Goal: Book appointment/travel/reservation

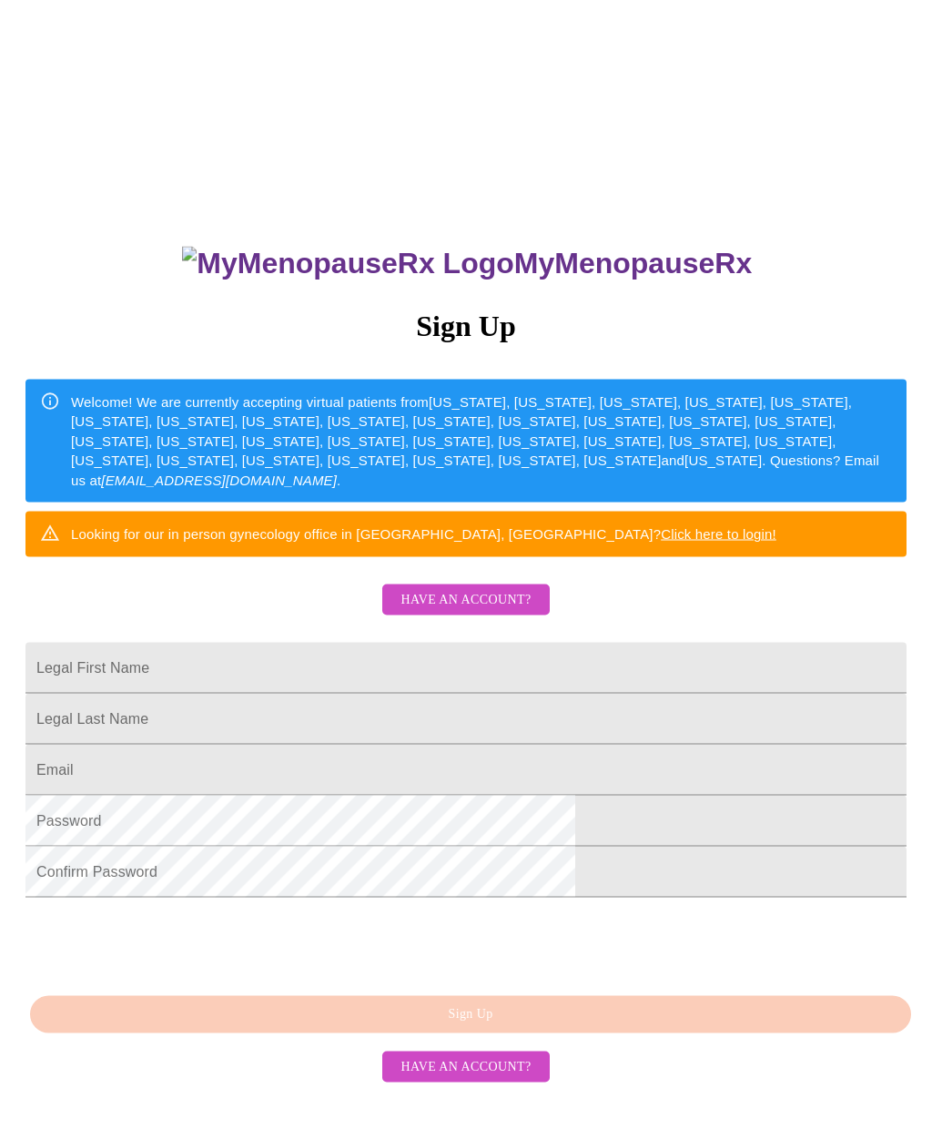
scroll to position [18, 0]
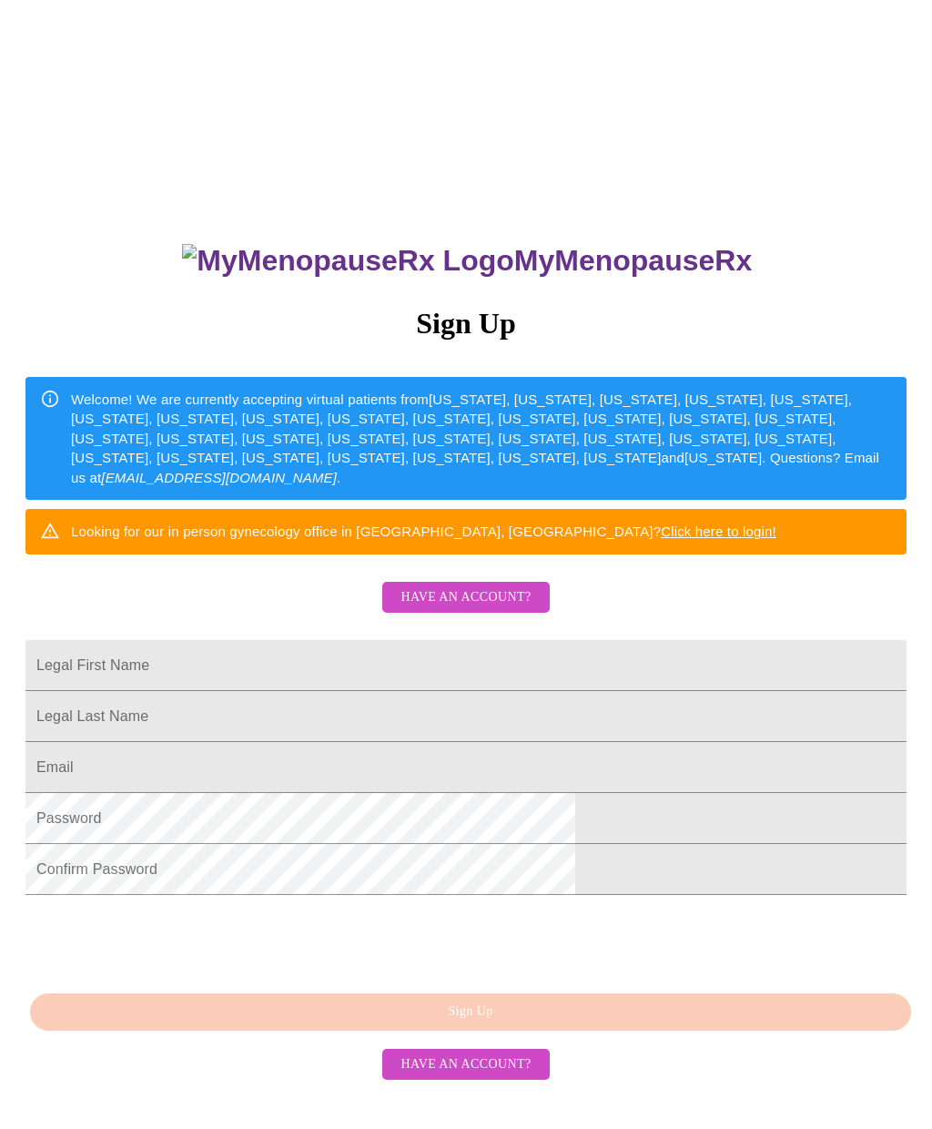
click at [611, 688] on input "Legal First Name" at bounding box center [465, 665] width 881 height 51
type input "[PERSON_NAME]"
click at [542, 691] on input "Legal First Name" at bounding box center [465, 665] width 881 height 51
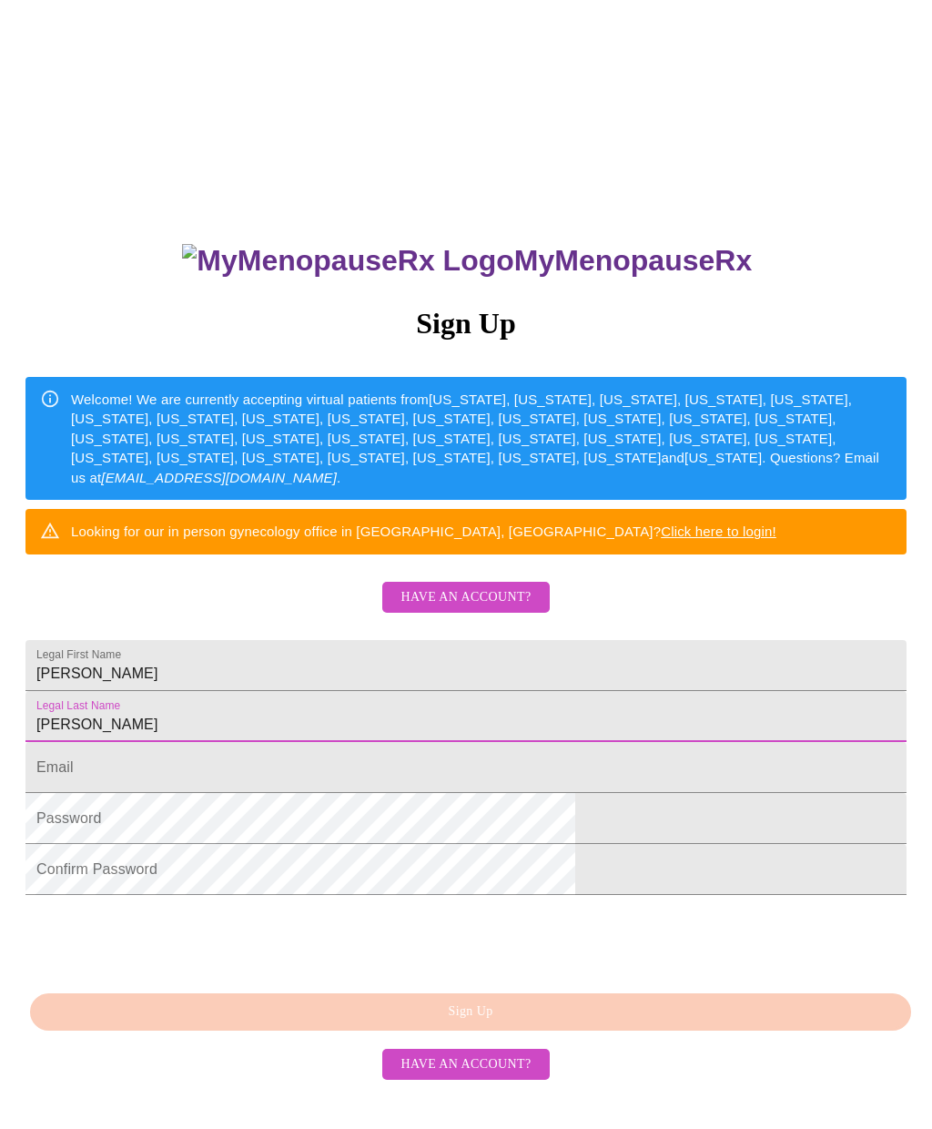
type input "[PERSON_NAME]"
click at [311, 793] on input "Legal First Name" at bounding box center [465, 767] width 881 height 51
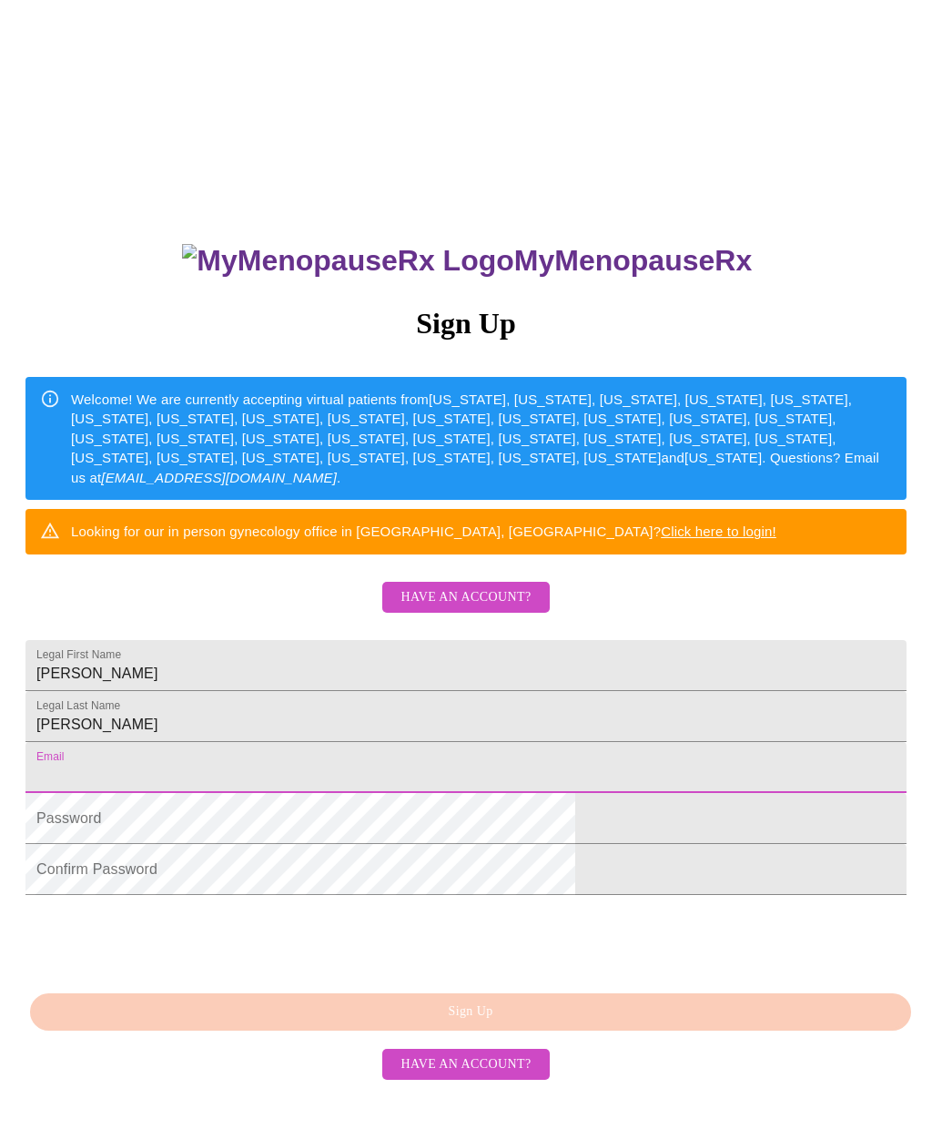
scroll to position [97, 0]
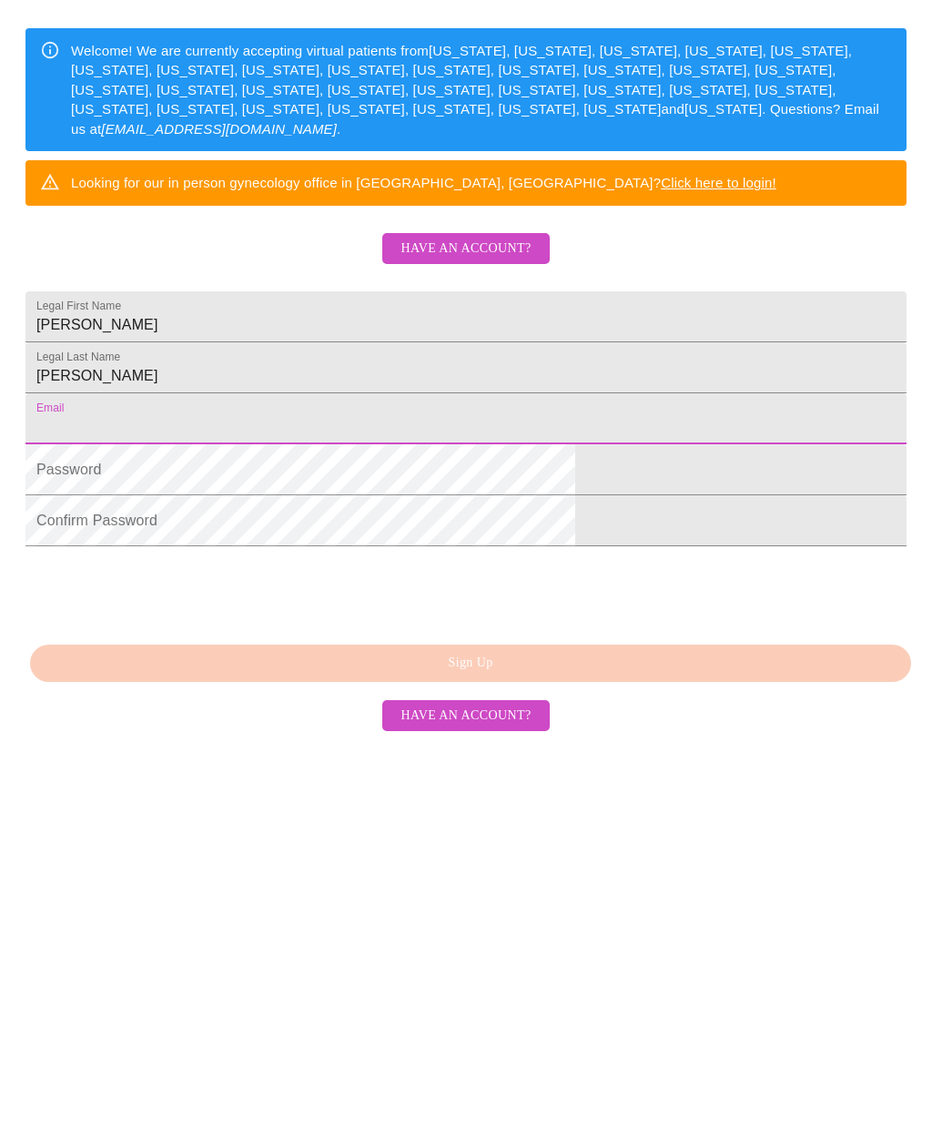
type input "[EMAIL_ADDRESS][DOMAIN_NAME]"
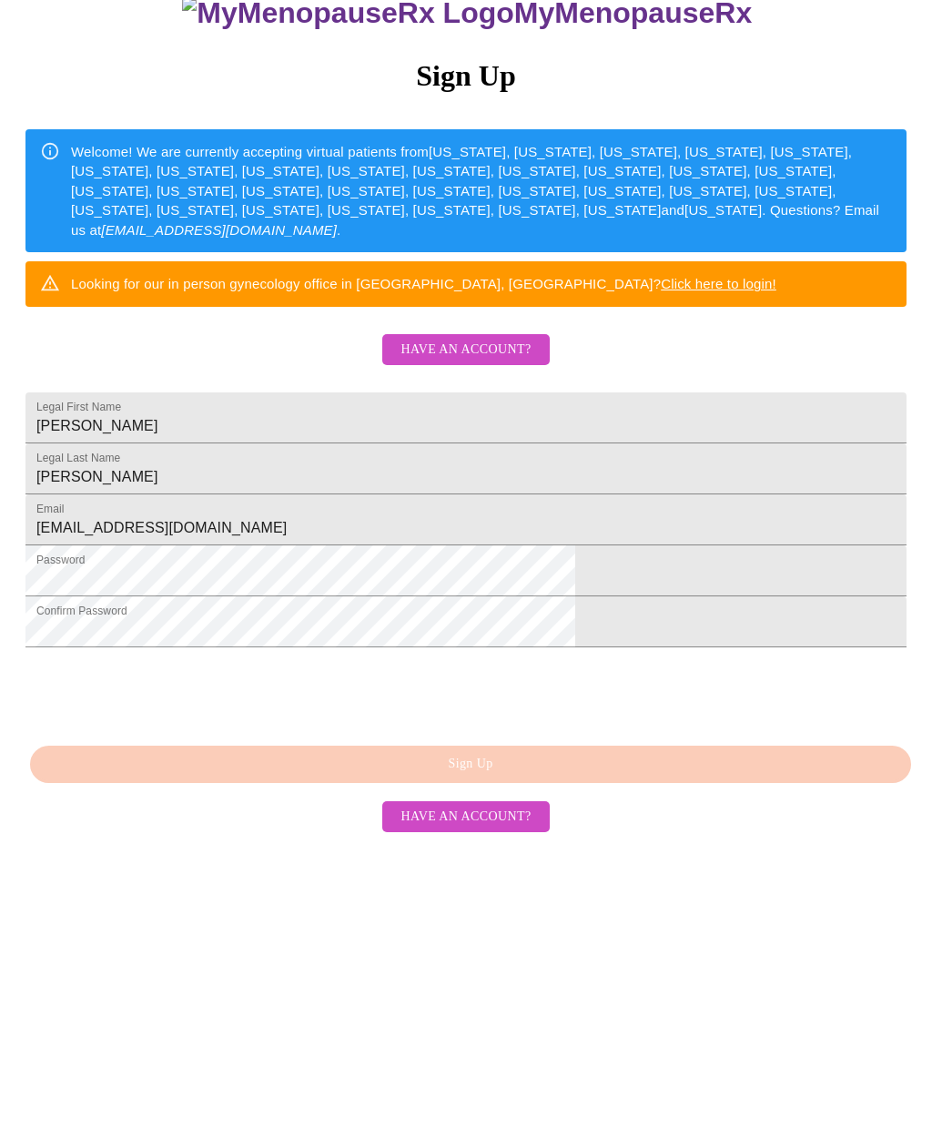
scroll to position [18, 0]
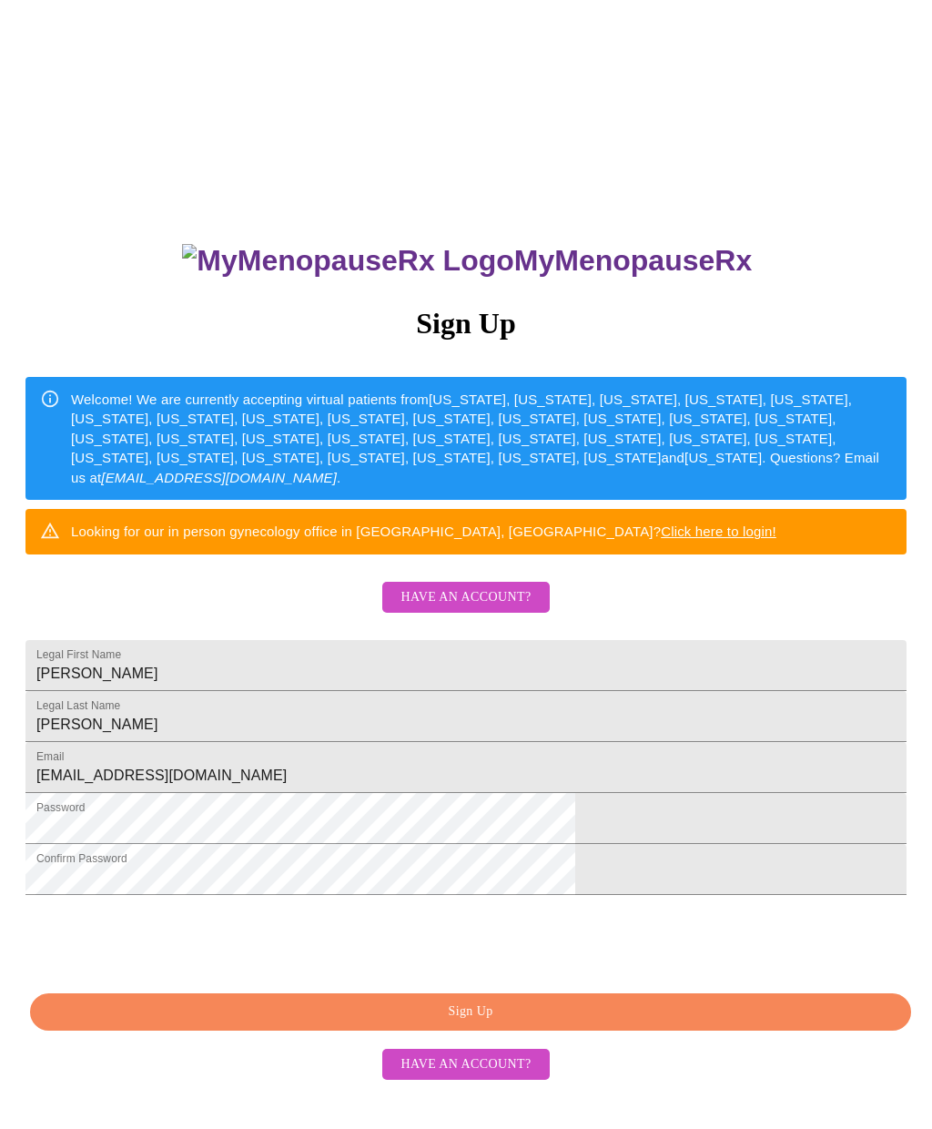
click at [519, 1076] on span "Have an account?" at bounding box center [466, 1064] width 130 height 23
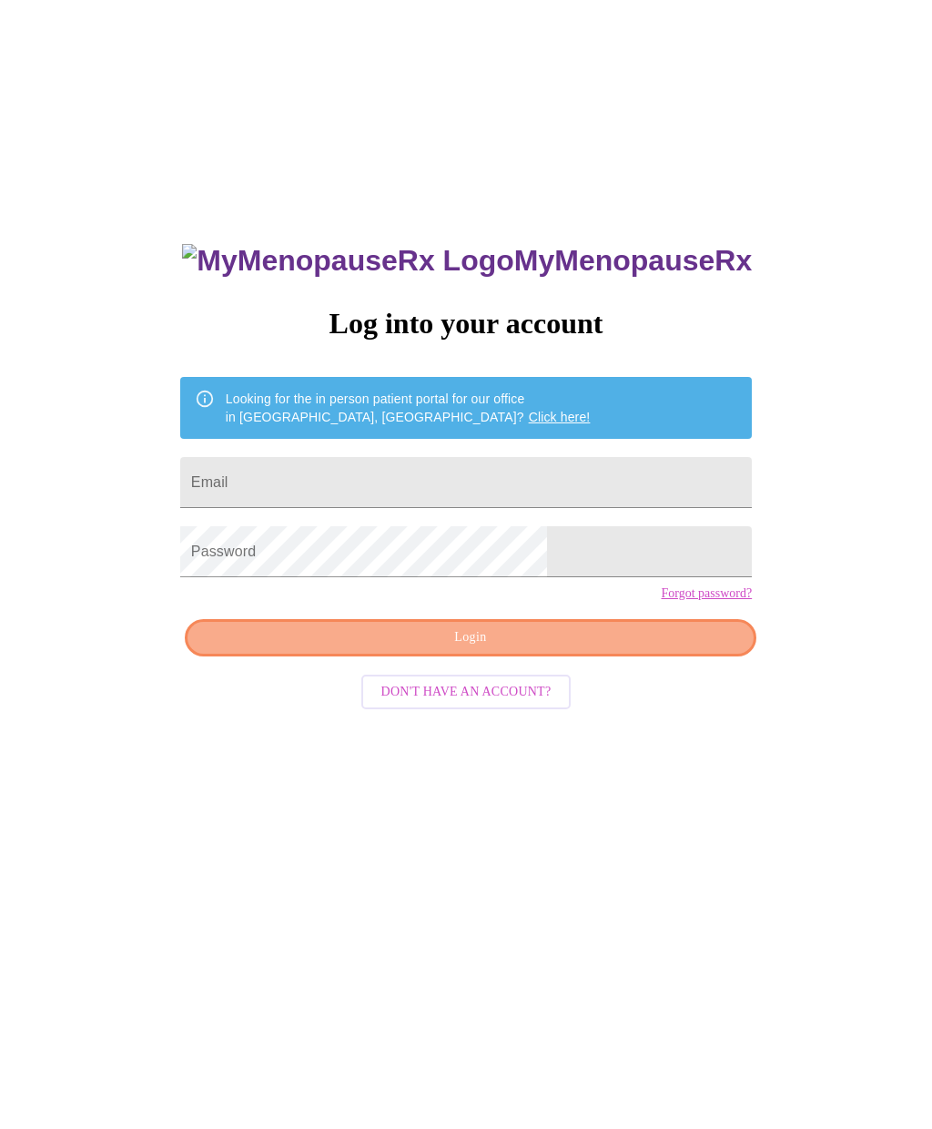
click at [604, 649] on span "Login" at bounding box center [471, 637] width 530 height 23
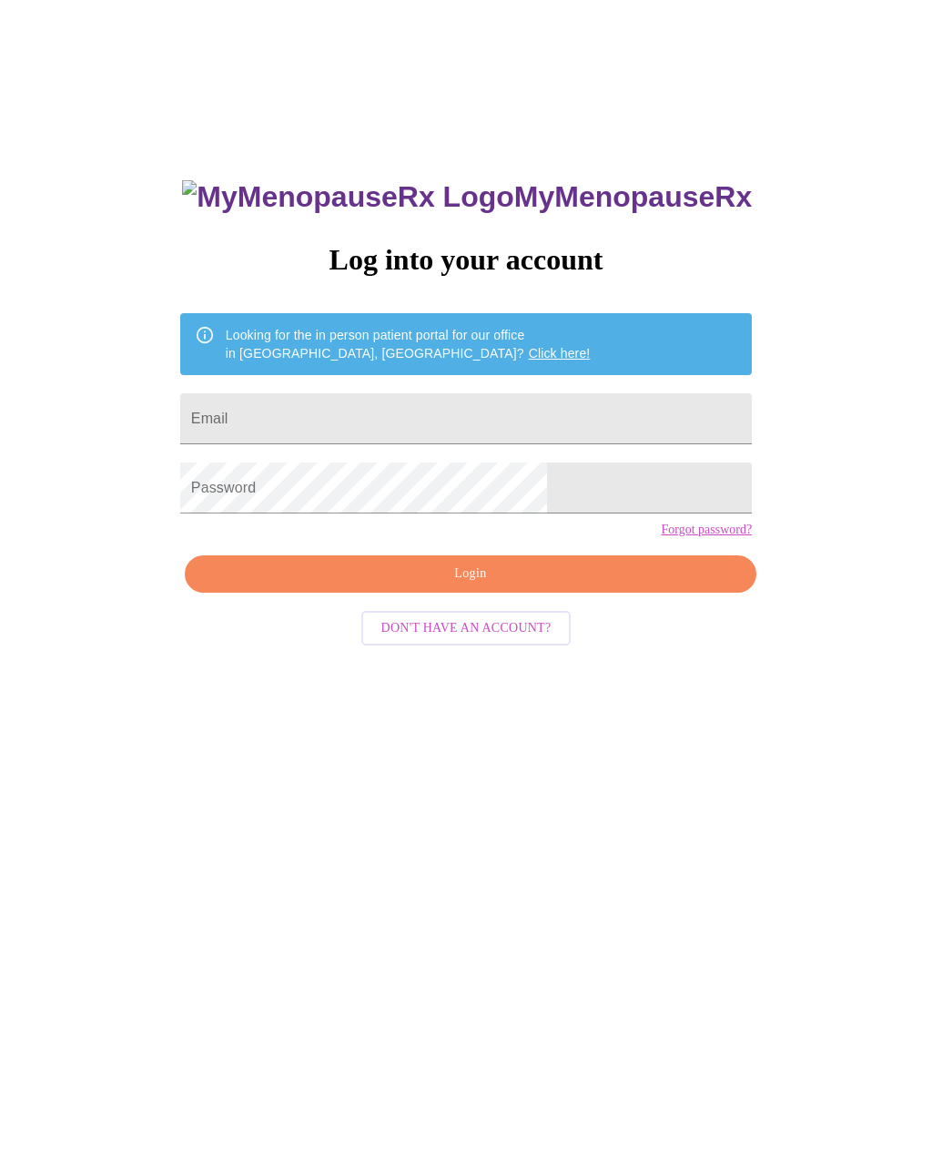
scroll to position [67, 0]
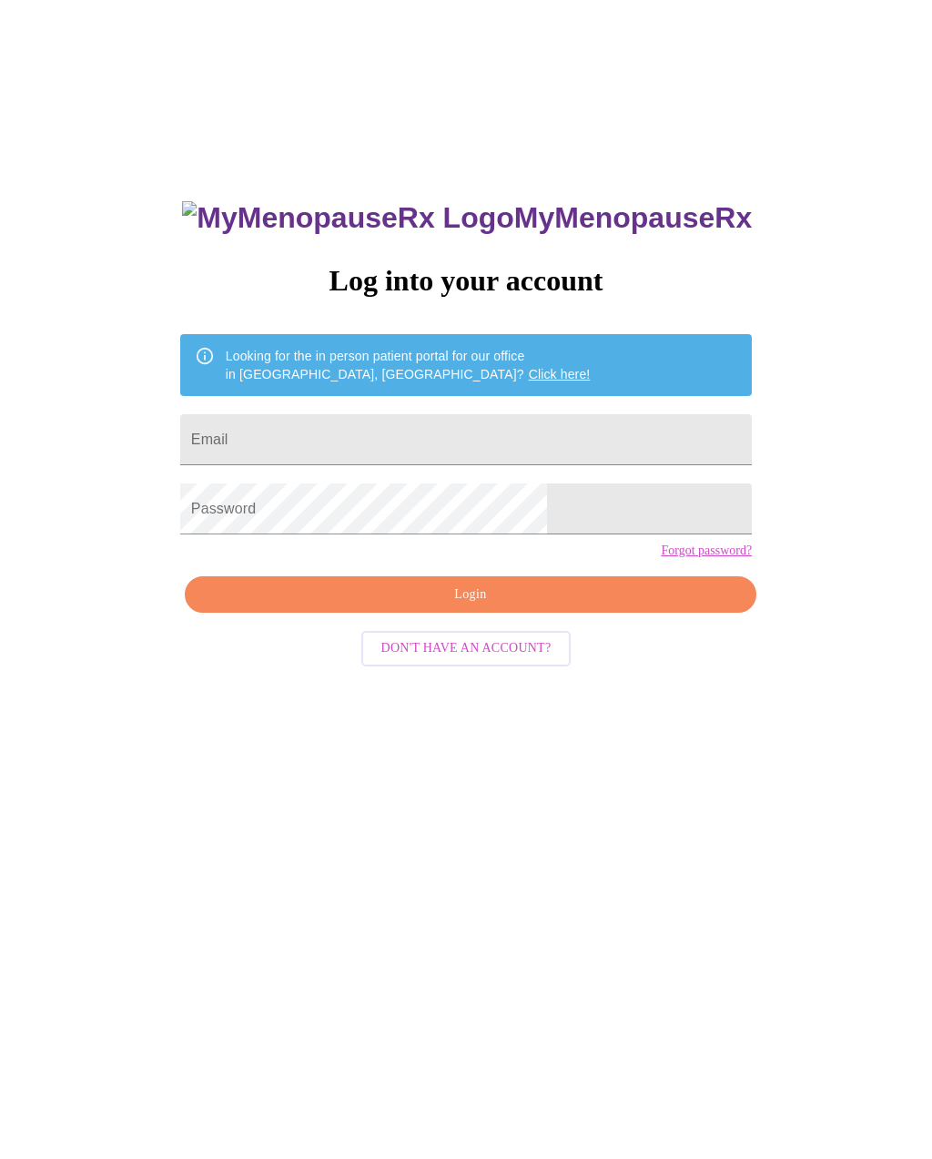
click at [564, 221] on h3 "MyMenopauseRx" at bounding box center [467, 218] width 570 height 34
click at [925, 442] on div "MyMenopauseRx Log into your account Looking for the in person patient portal fo…" at bounding box center [466, 635] width 918 height 1391
click at [480, 666] on button "Don't have an account?" at bounding box center [466, 649] width 210 height 36
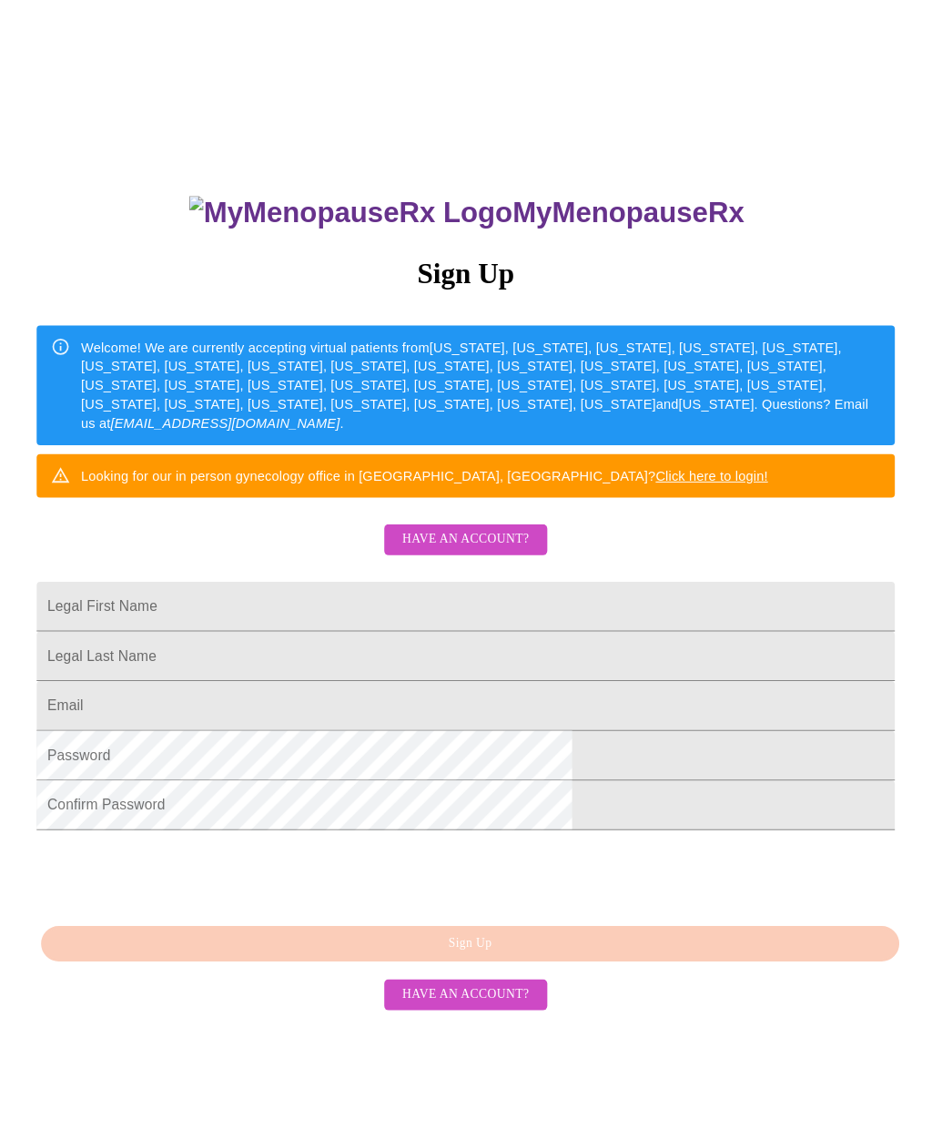
scroll to position [97, 0]
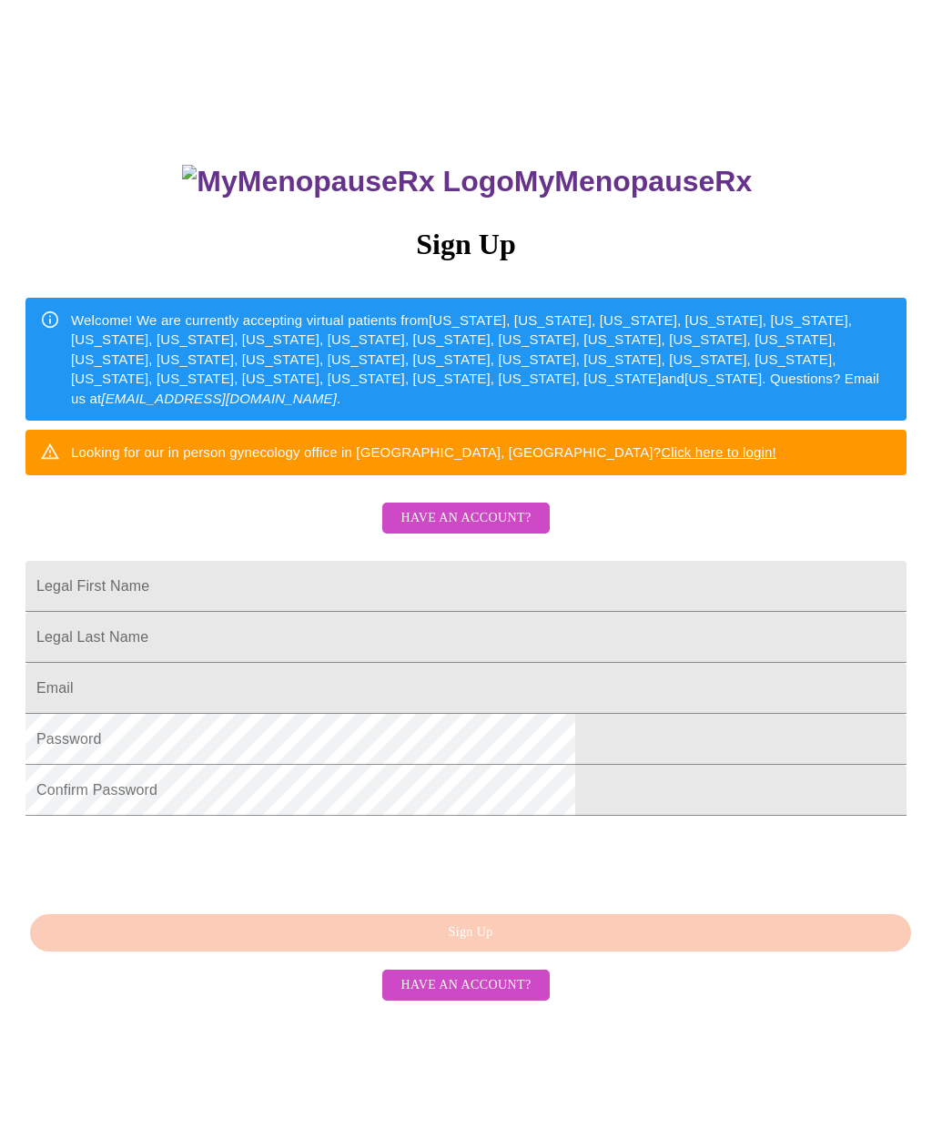
click at [538, 594] on input "Legal First Name" at bounding box center [465, 586] width 881 height 51
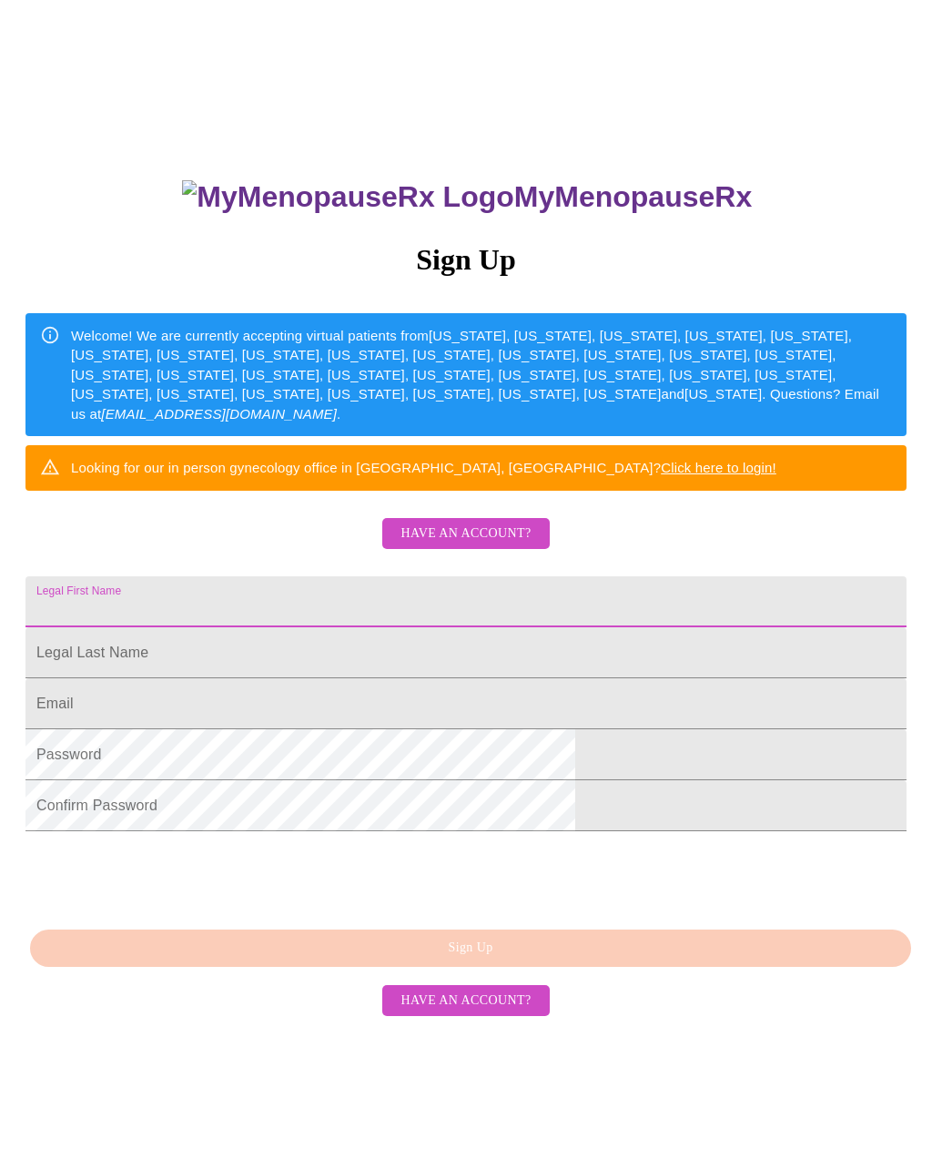
scroll to position [67, 0]
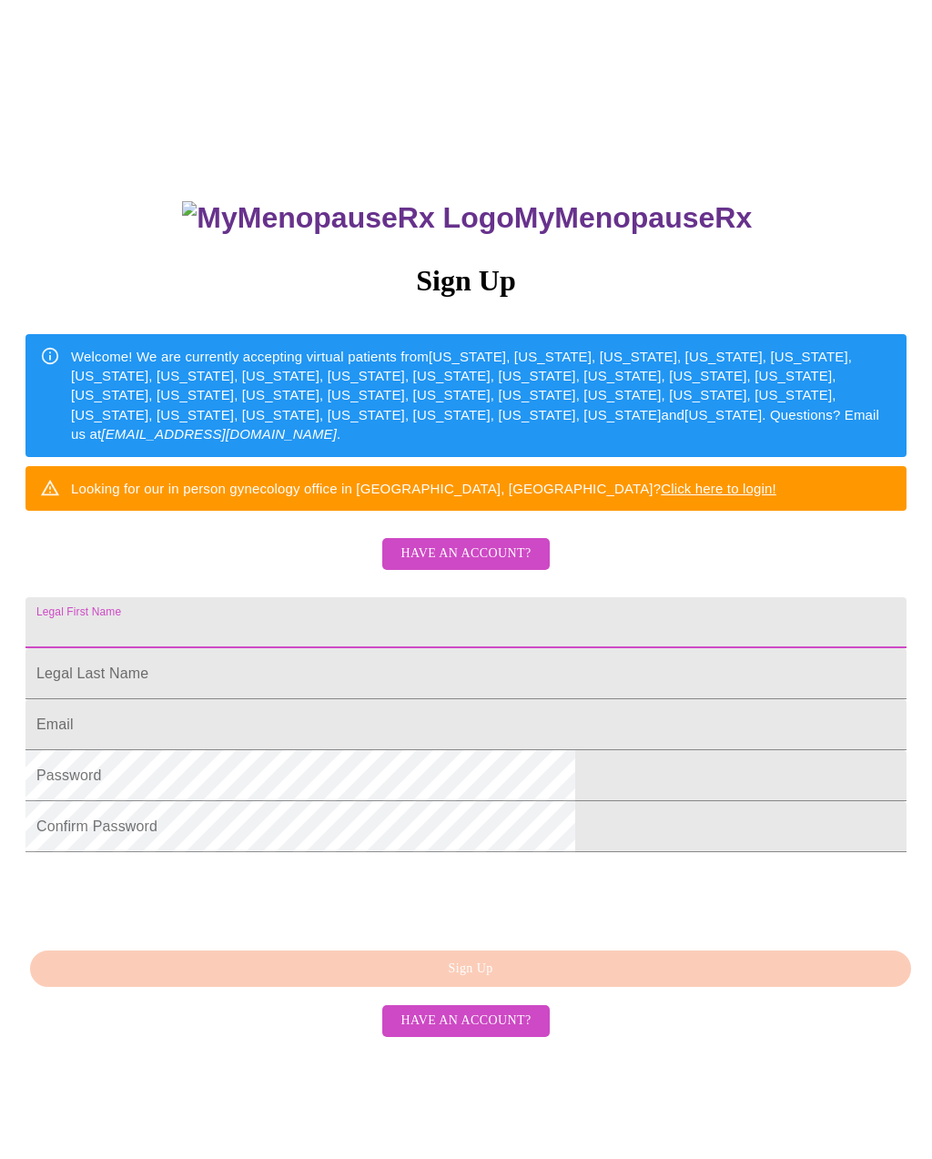
click at [579, 220] on h3 "MyMenopauseRx" at bounding box center [467, 218] width 879 height 34
click at [491, 647] on input "Legal First Name" at bounding box center [465, 622] width 881 height 51
type input "[PERSON_NAME]"
click at [470, 648] on input "Legal First Name" at bounding box center [465, 622] width 881 height 51
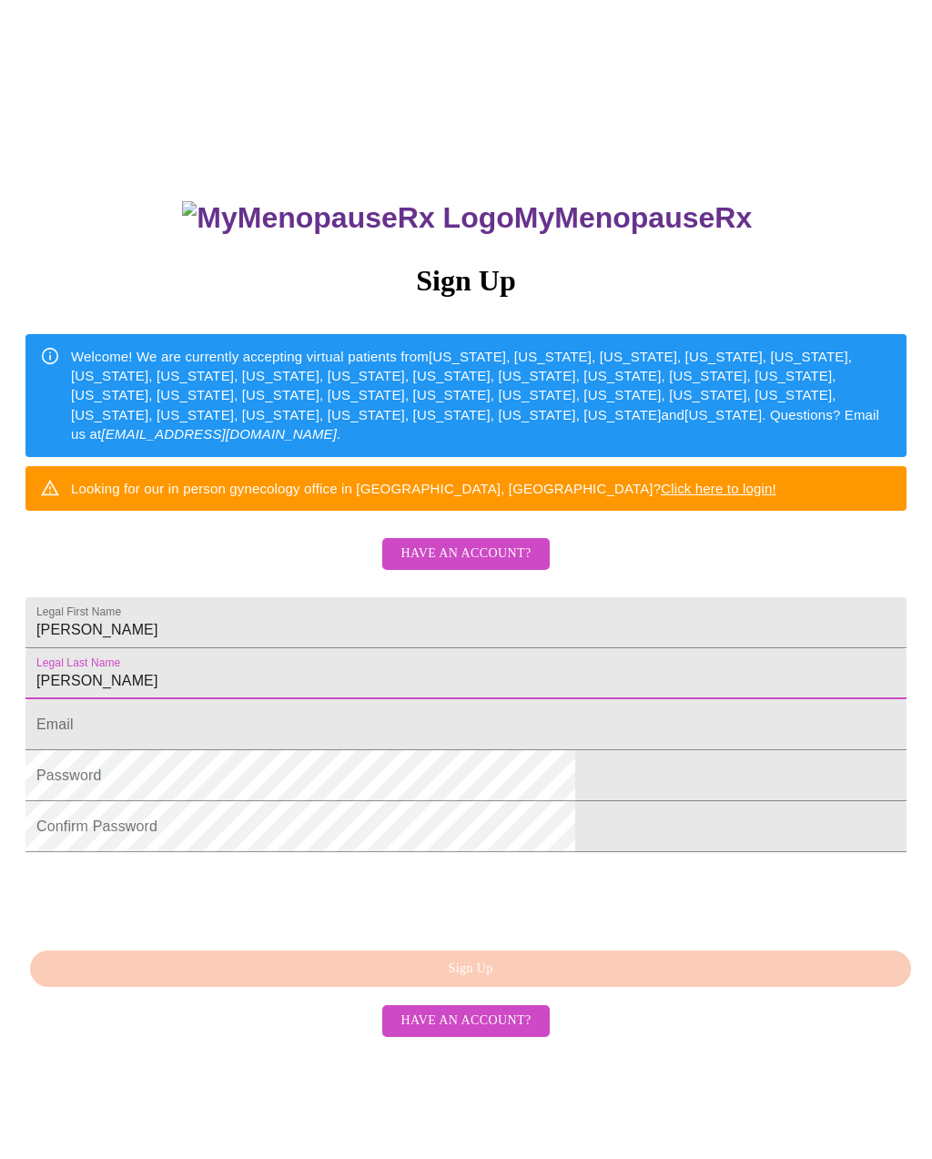
type input "[PERSON_NAME]"
click at [384, 750] on input "Legal First Name" at bounding box center [465, 724] width 881 height 51
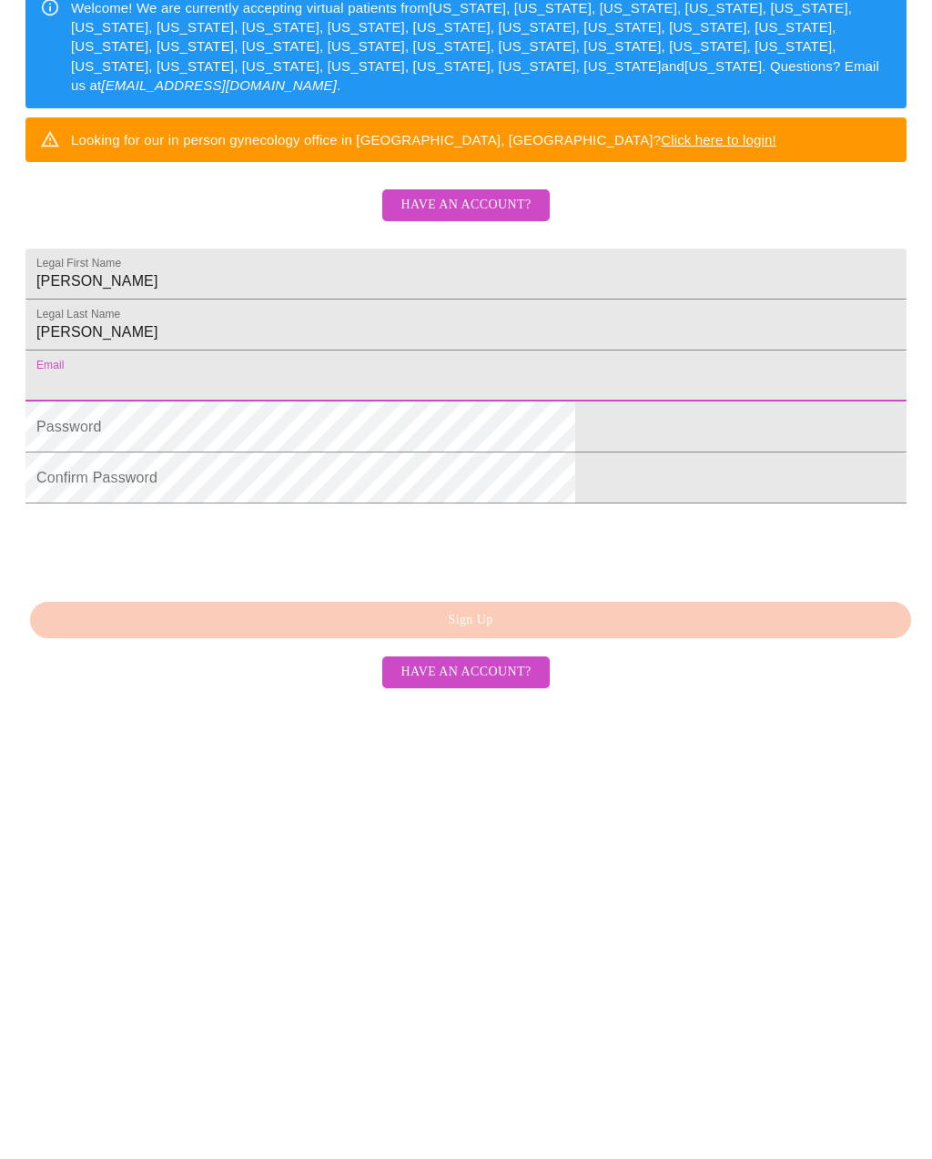
type input "[EMAIL_ADDRESS][DOMAIN_NAME]"
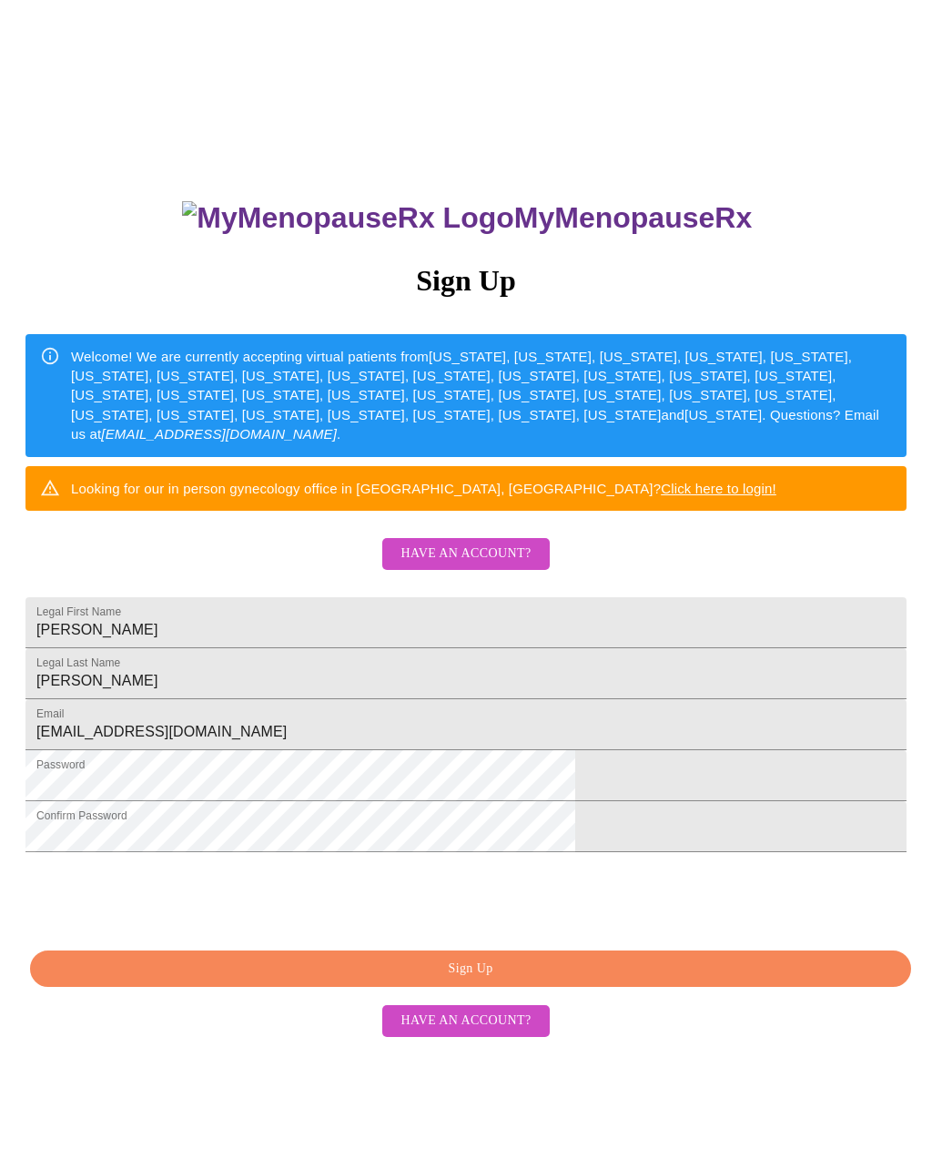
click at [660, 980] on span "Sign Up" at bounding box center [470, 969] width 839 height 23
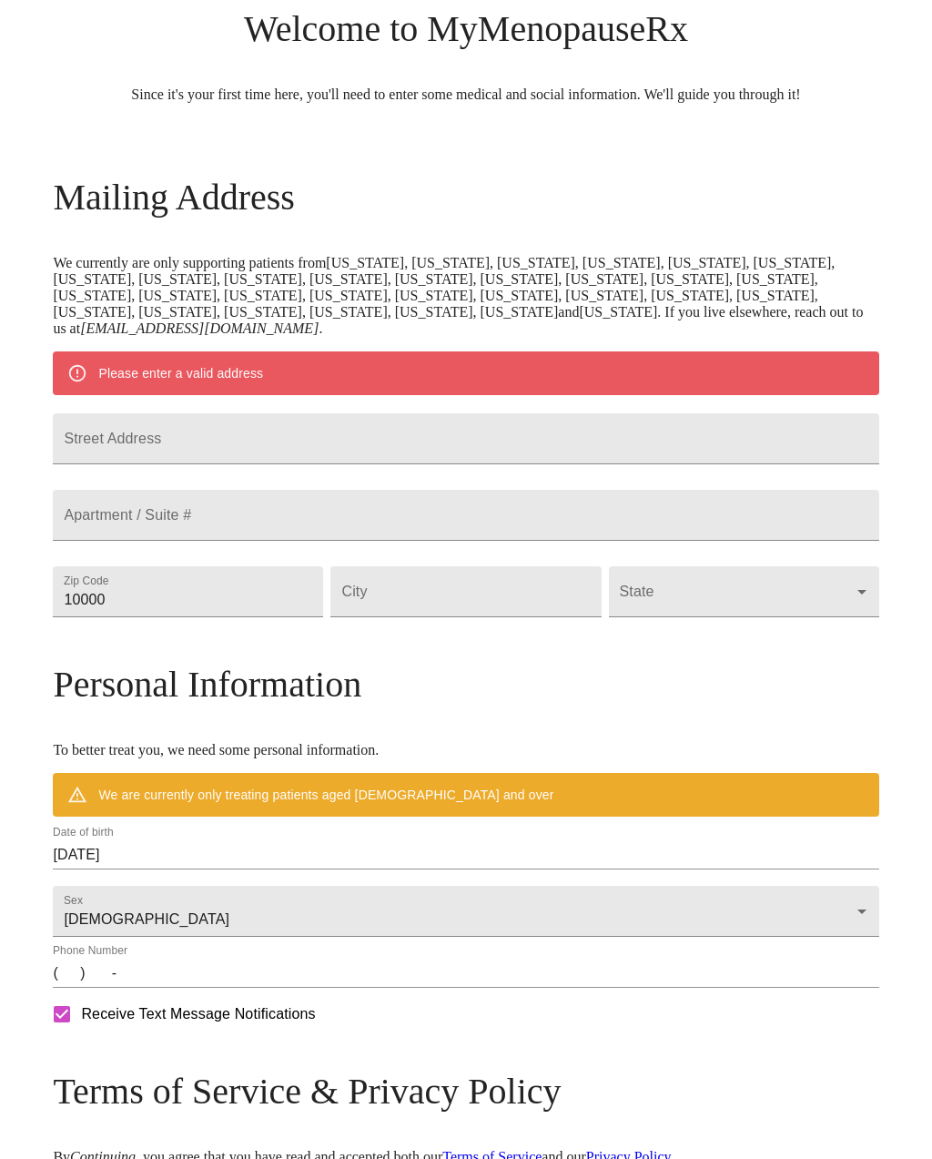
scroll to position [124, 0]
click at [493, 465] on input "Street Address" at bounding box center [466, 439] width 826 height 51
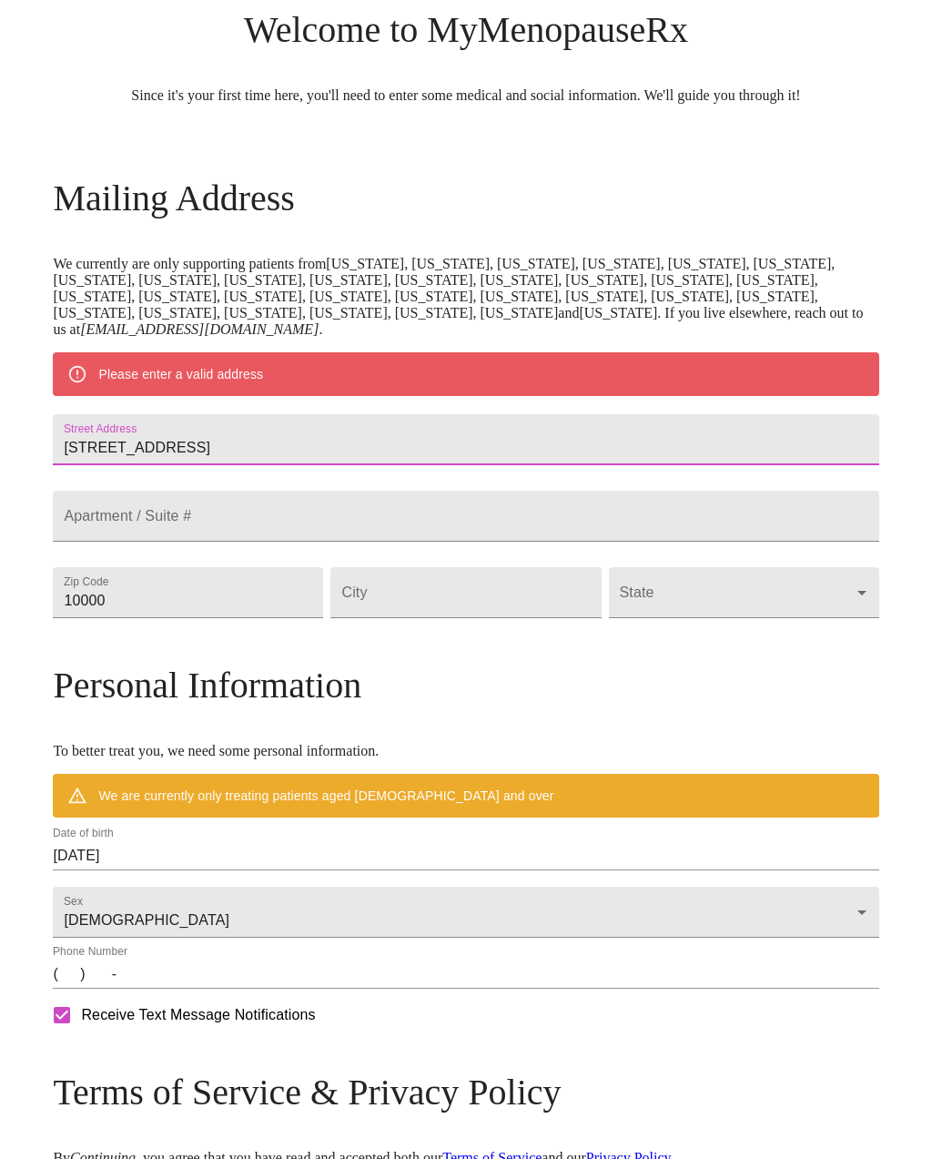
scroll to position [125, 0]
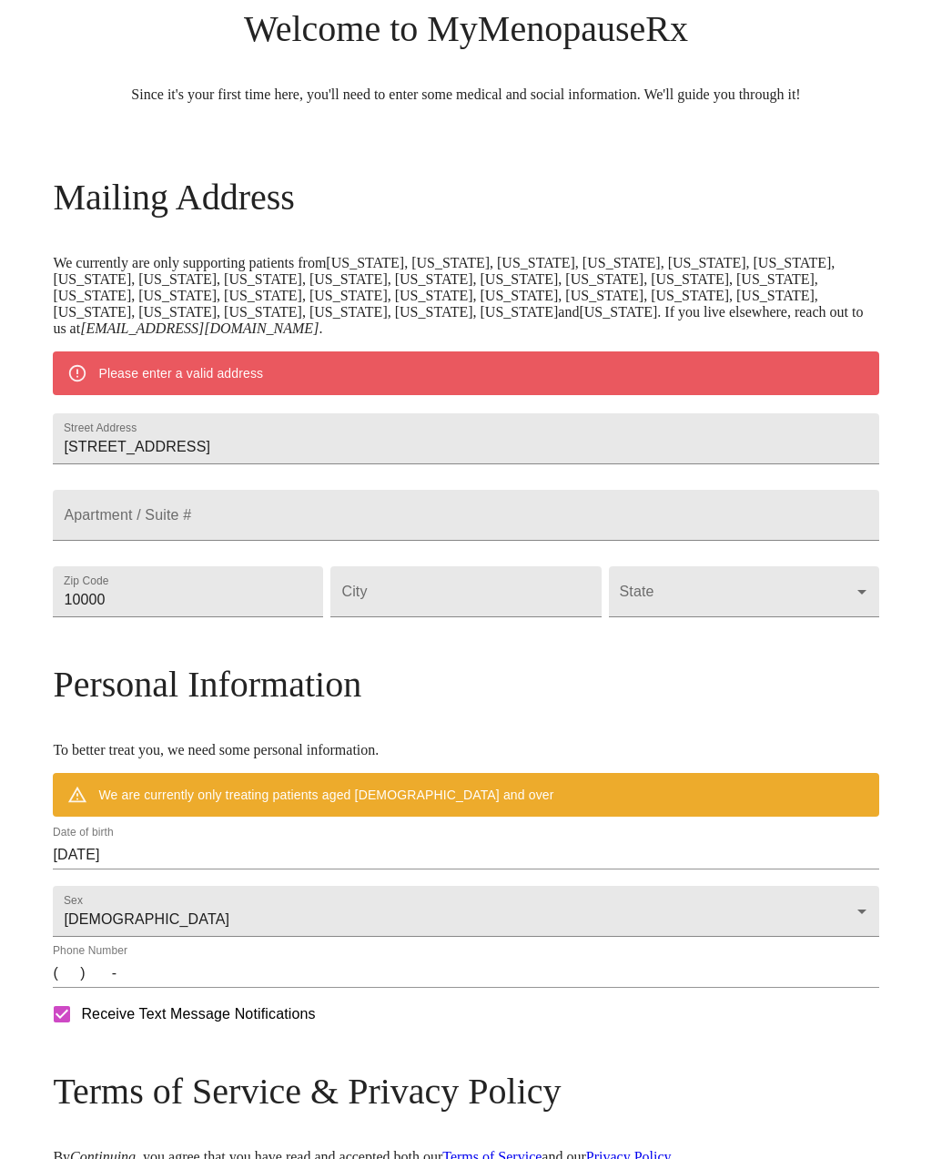
click at [350, 464] on input "Street Address" at bounding box center [466, 438] width 826 height 51
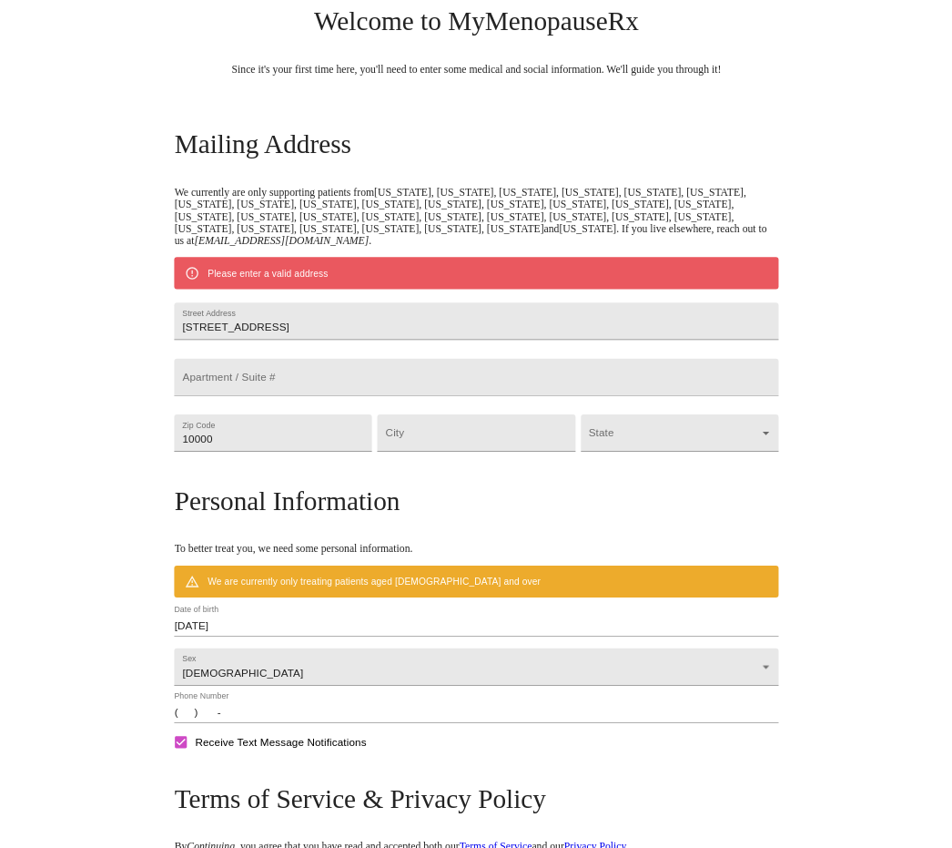
scroll to position [124, 0]
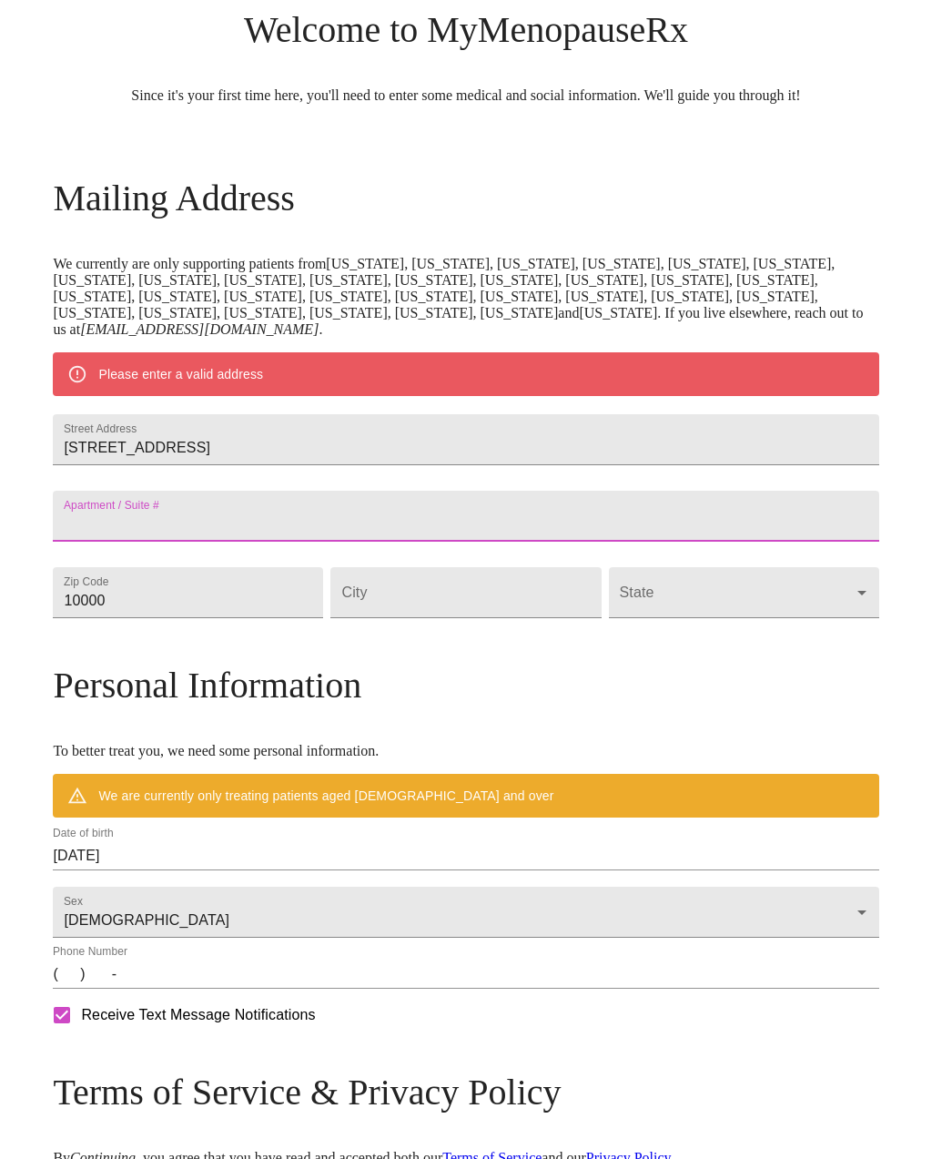
click at [466, 465] on input "[STREET_ADDRESS]" at bounding box center [466, 439] width 826 height 51
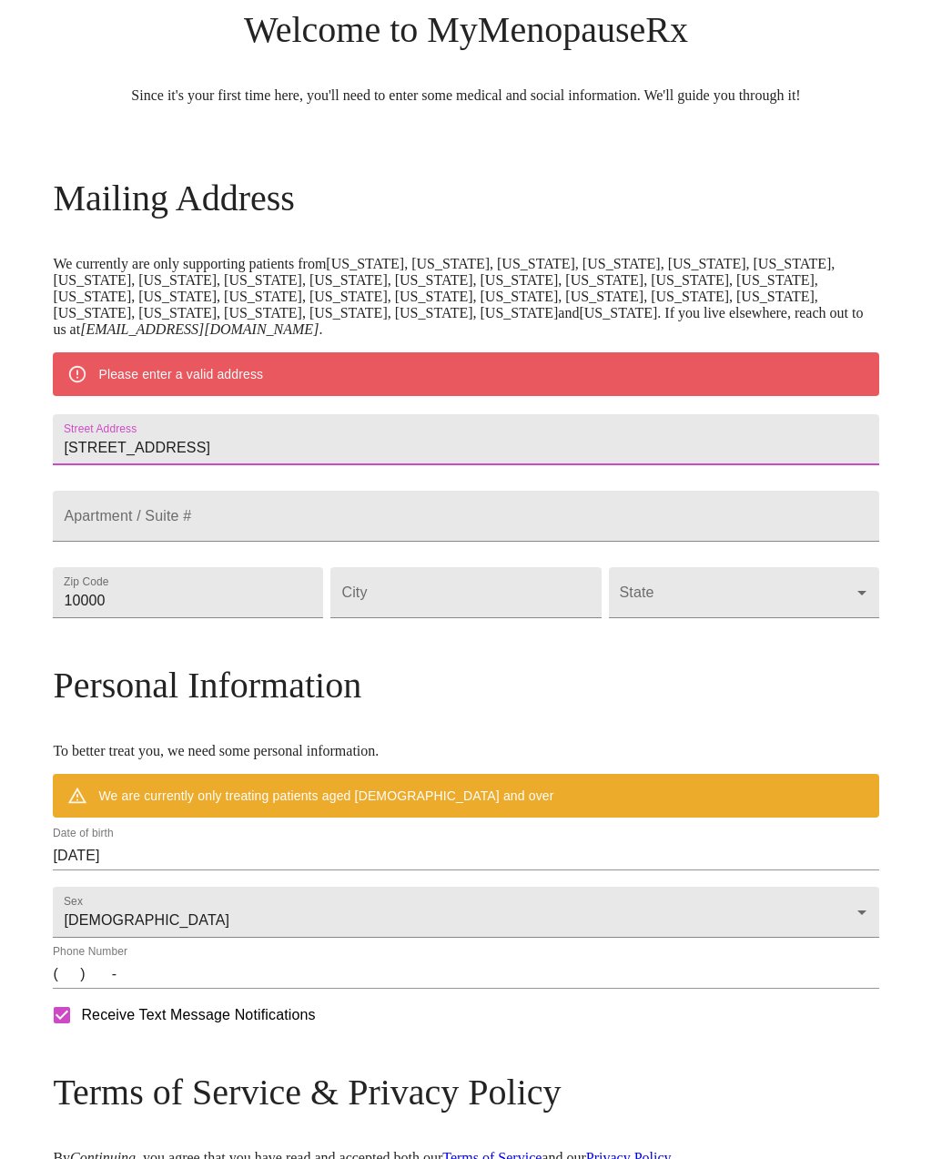
type input "[STREET_ADDRESS]"
click at [228, 465] on input "Street Address" at bounding box center [466, 439] width 826 height 51
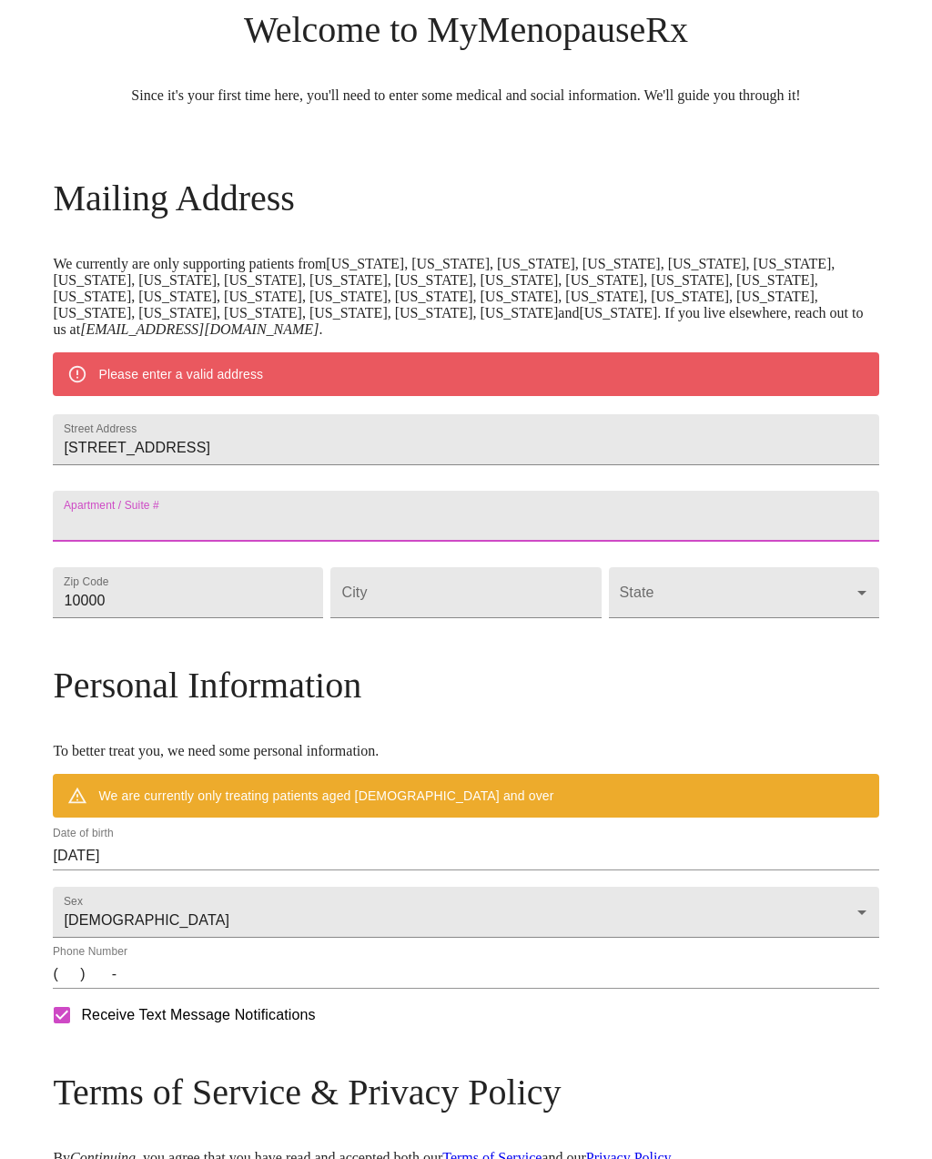
type input "3"
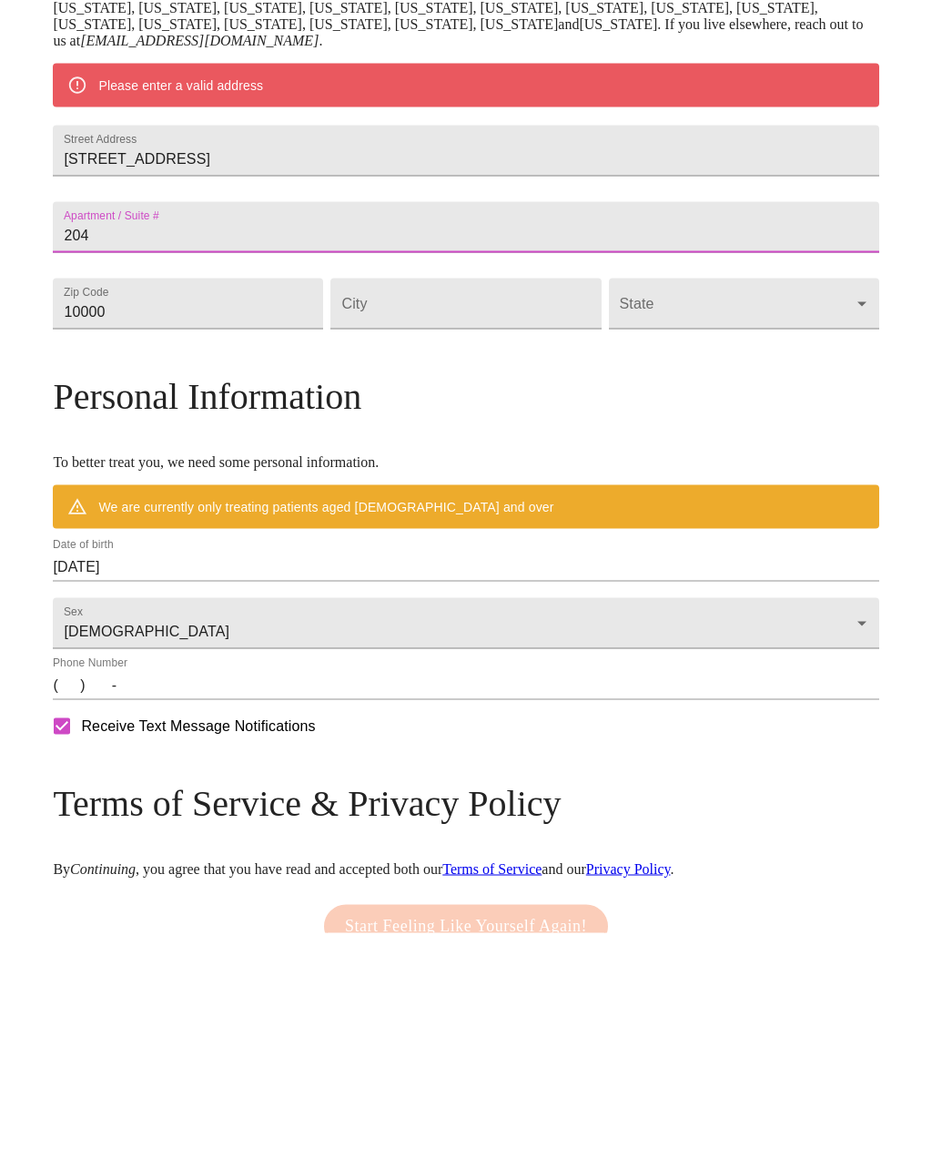
scroll to position [189, 0]
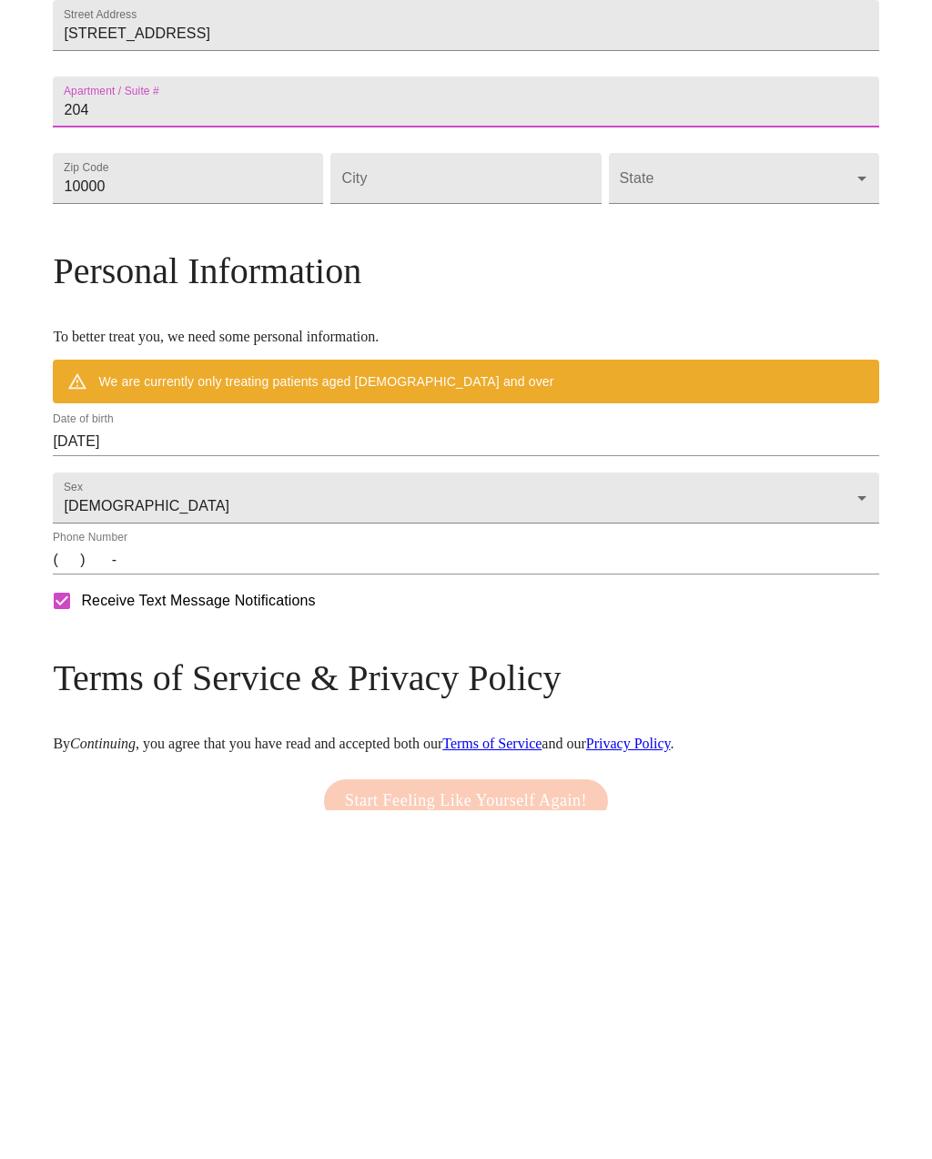
type input "204"
click at [288, 502] on input "10000" at bounding box center [188, 527] width 270 height 51
type input "33178"
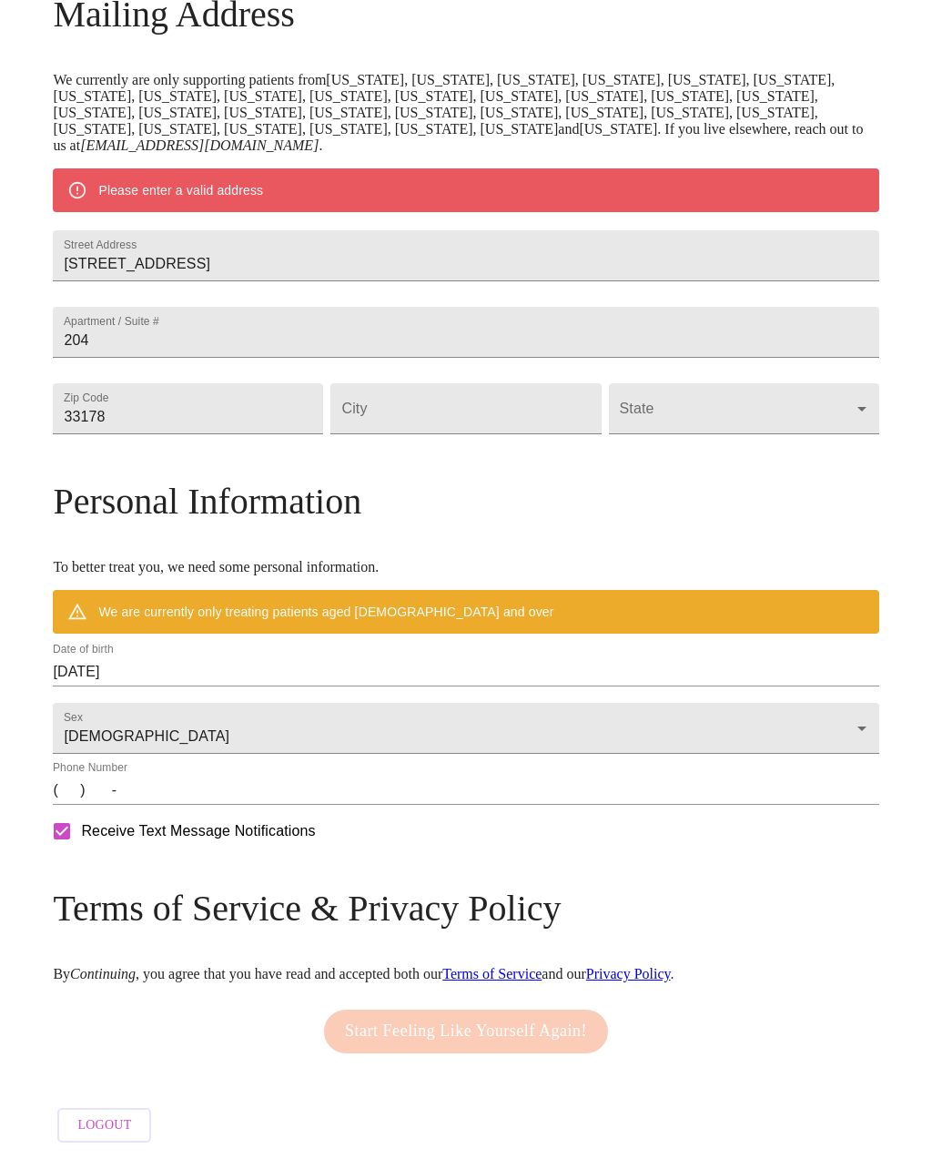
click at [512, 383] on input "Street Address" at bounding box center [465, 408] width 270 height 51
type input "[MEDICAL_DATA]"
click at [698, 386] on body "MyMenopauseRx Welcome to MyMenopauseRx Since it's your first time here, you'll …" at bounding box center [466, 426] width 918 height 1452
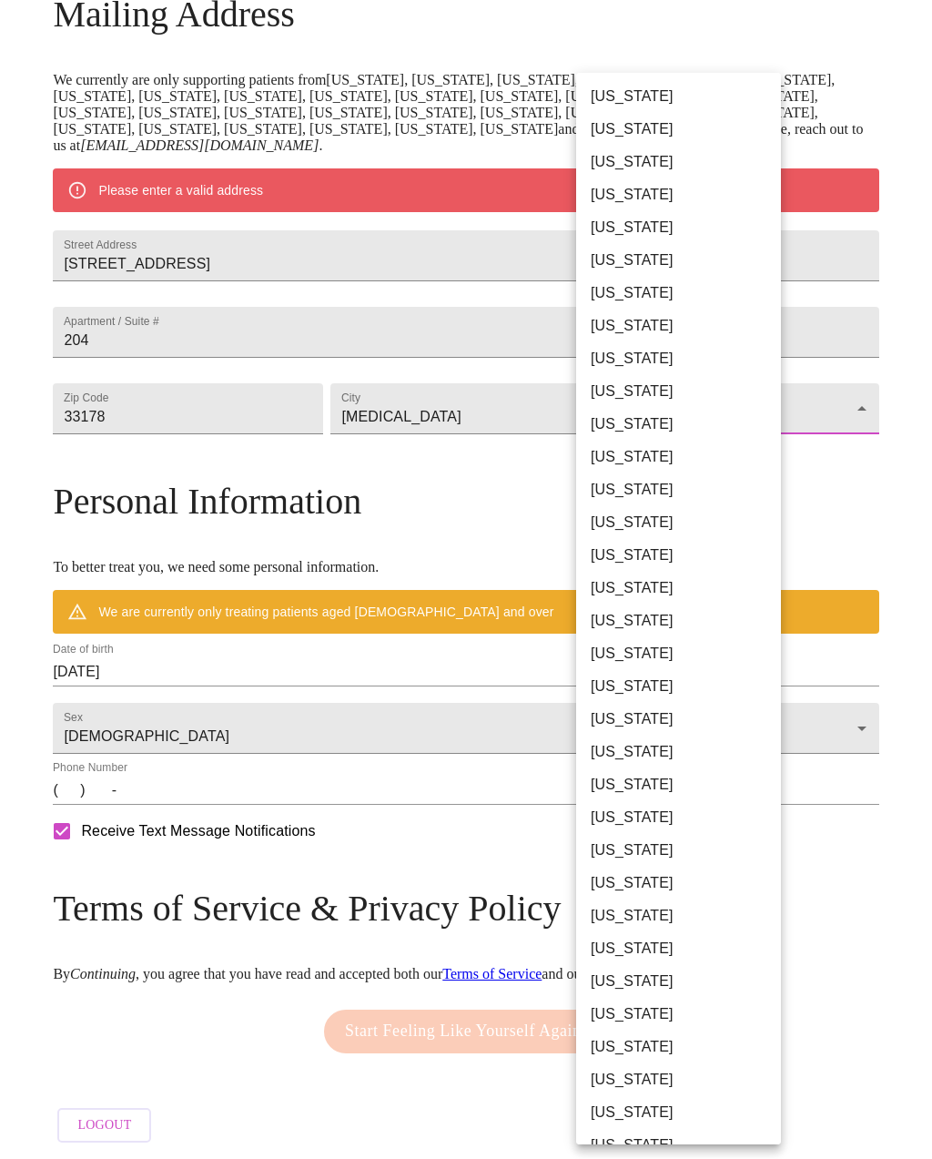
click at [683, 359] on li "[US_STATE]" at bounding box center [678, 358] width 205 height 33
type input "[US_STATE]"
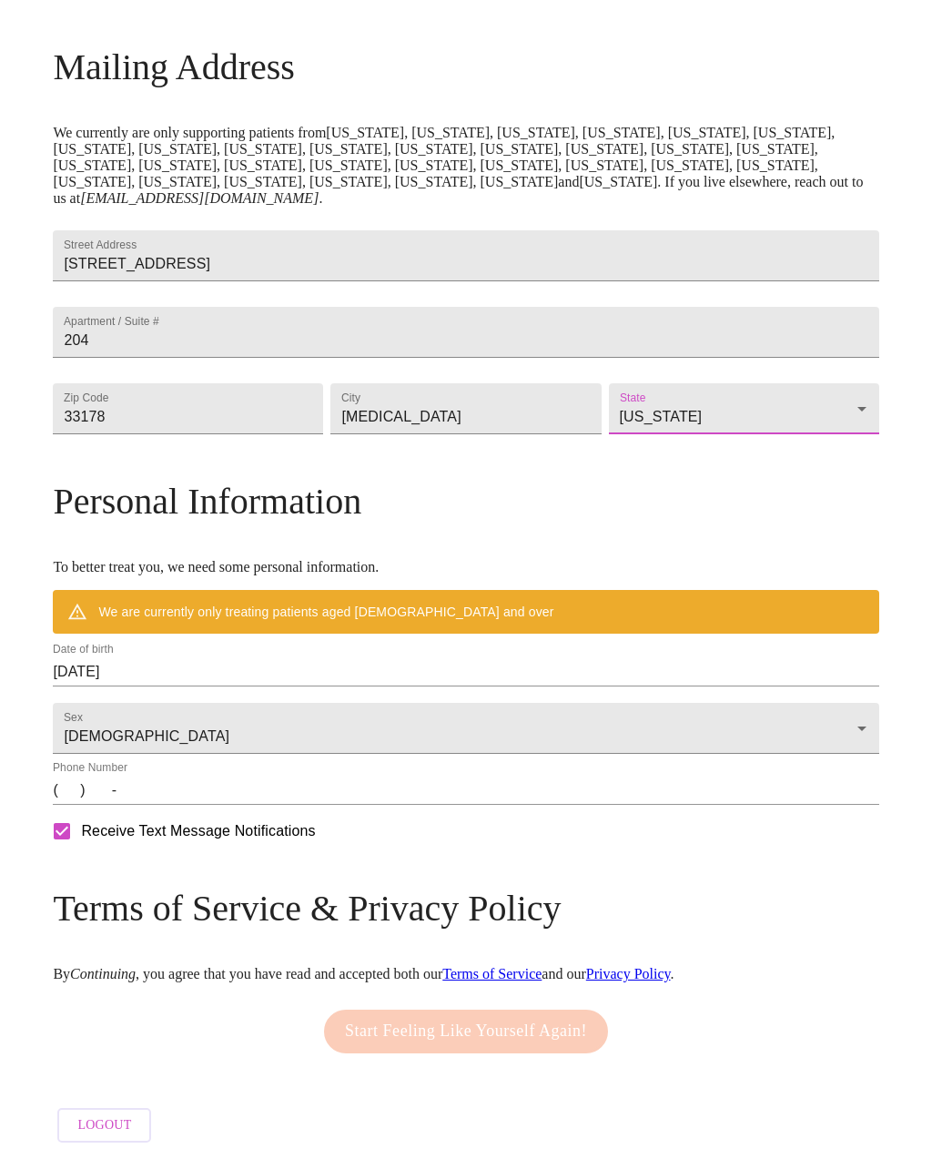
click at [434, 657] on input "[DATE]" at bounding box center [466, 671] width 826 height 29
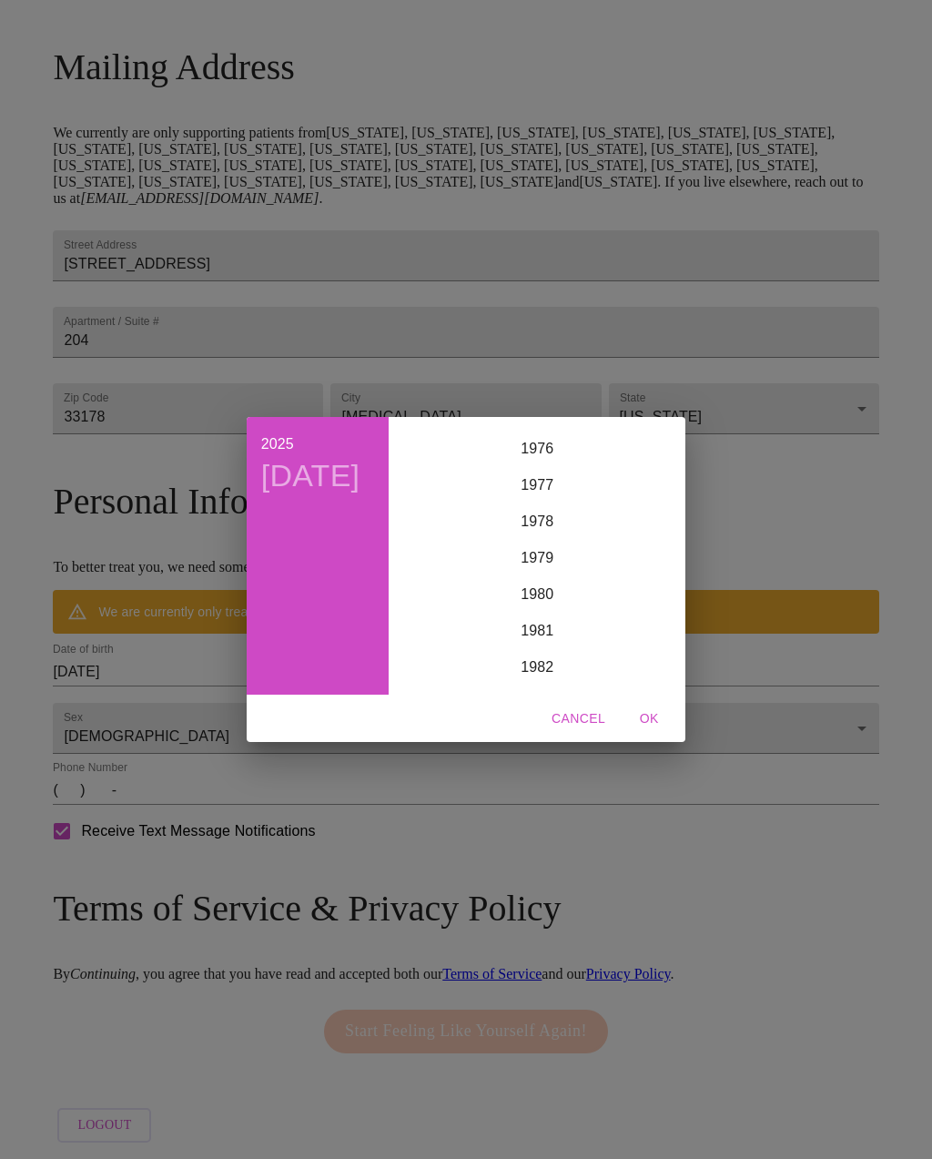
scroll to position [2788, 0]
click at [554, 530] on div "1978" at bounding box center [537, 526] width 282 height 36
click at [551, 653] on div "Nov" at bounding box center [538, 658] width 94 height 68
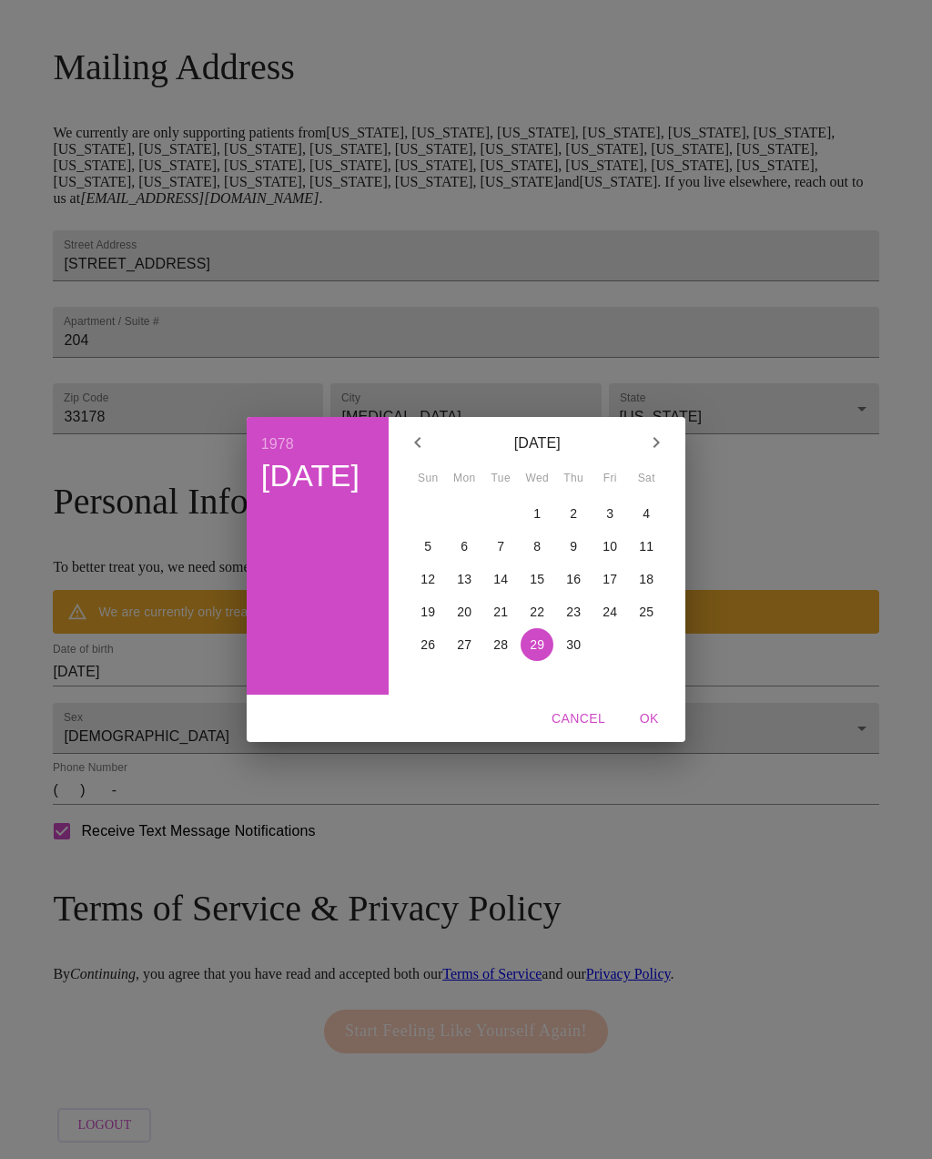
click at [533, 545] on p "8" at bounding box center [536, 546] width 7 height 18
click at [643, 714] on span "OK" at bounding box center [649, 718] width 44 height 23
type input "[DATE]"
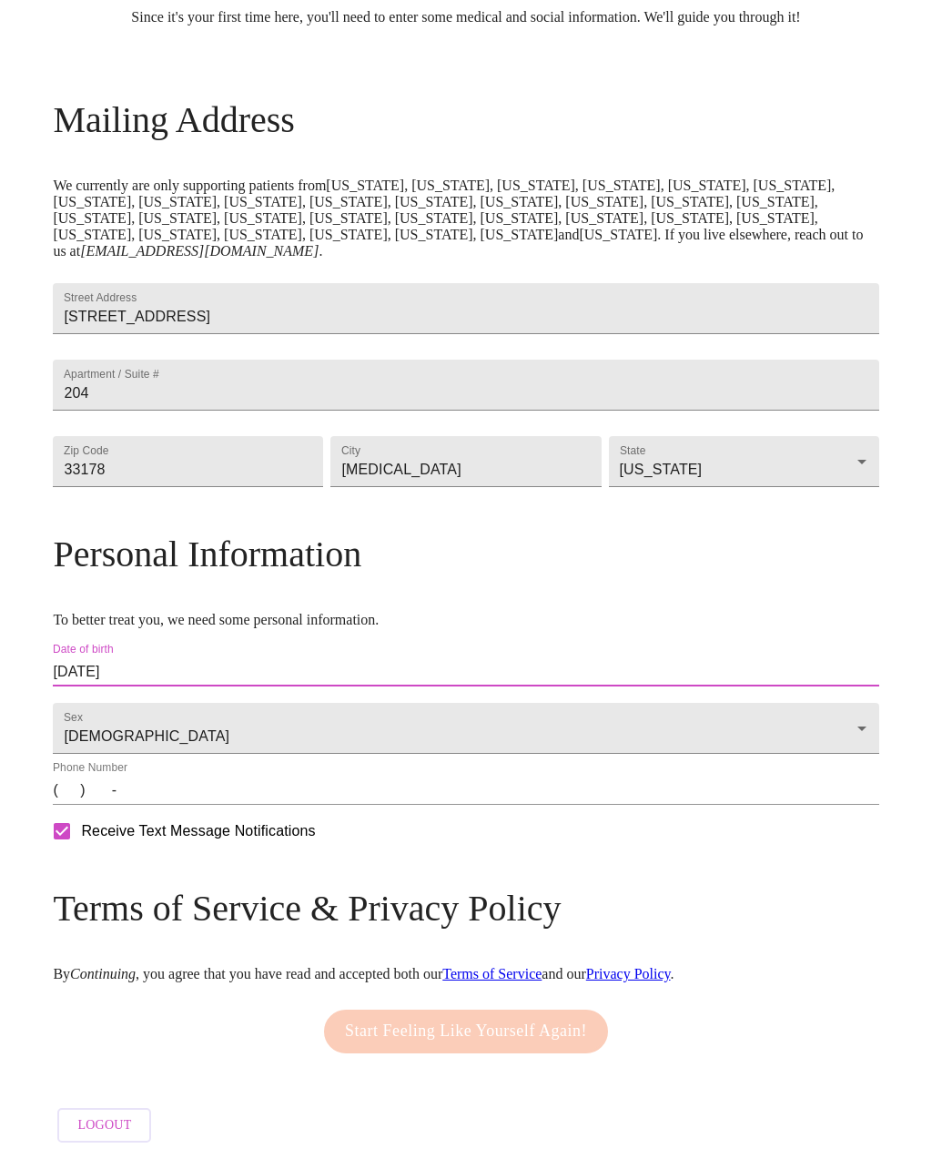
click at [458, 783] on input "(   )    -" at bounding box center [466, 790] width 826 height 29
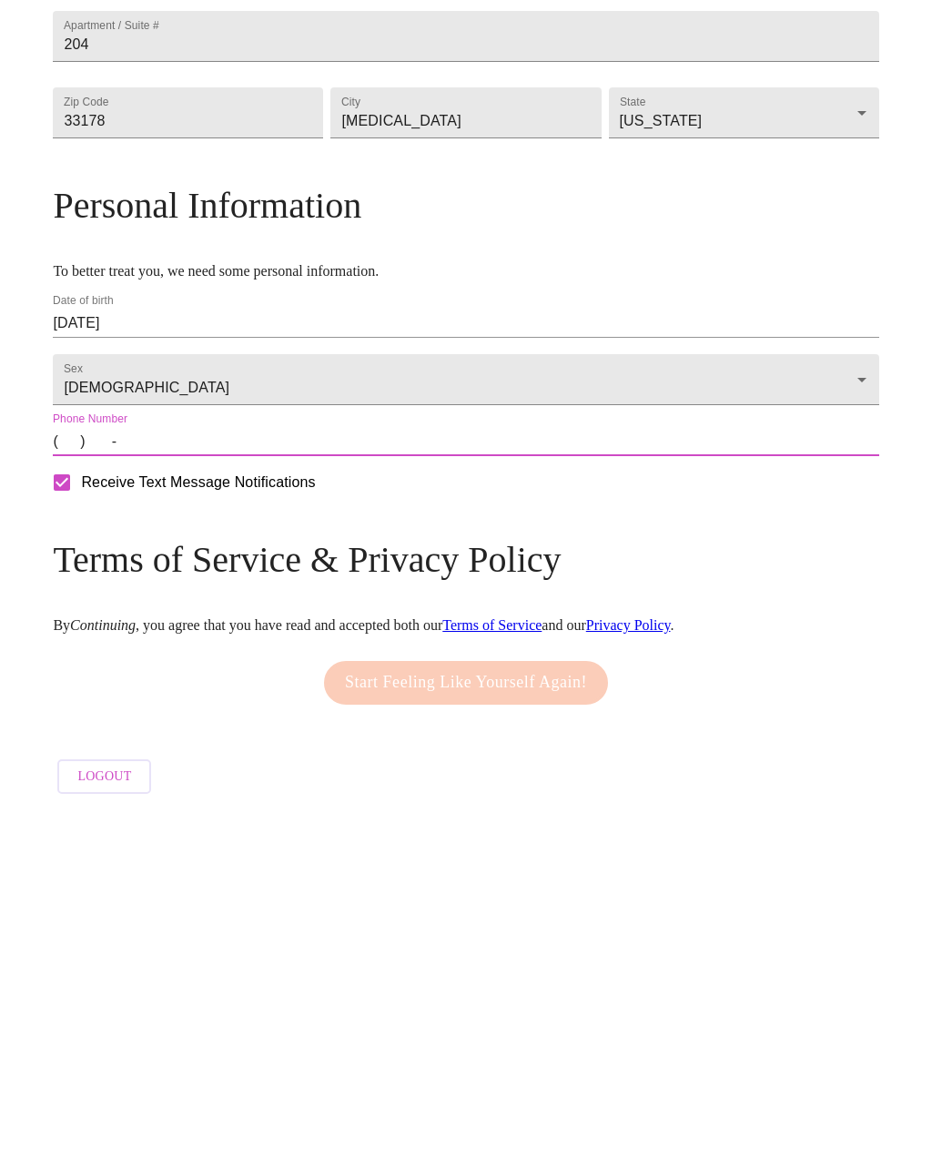
type input "[PHONE_NUMBER]"
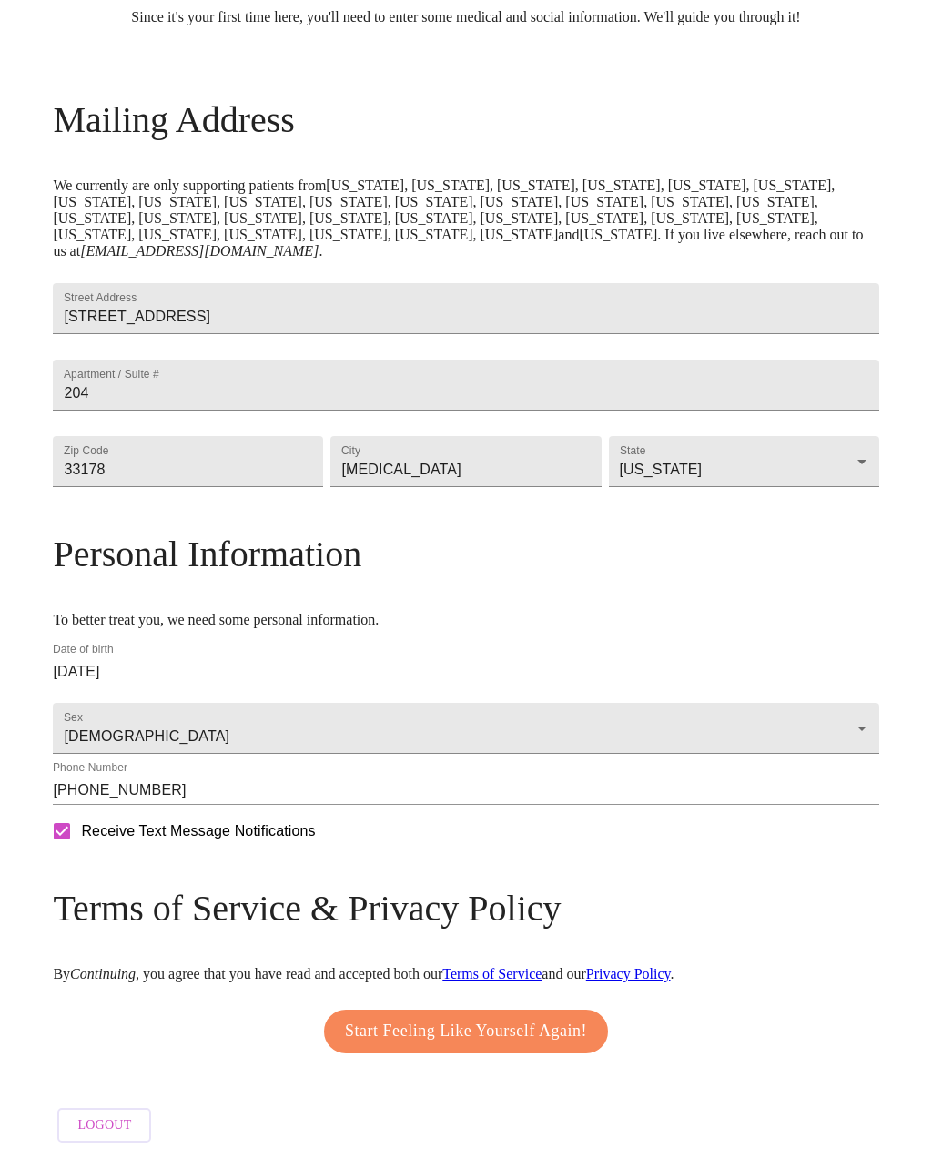
click at [539, 1017] on span "Start Feeling Like Yourself Again!" at bounding box center [466, 1031] width 242 height 29
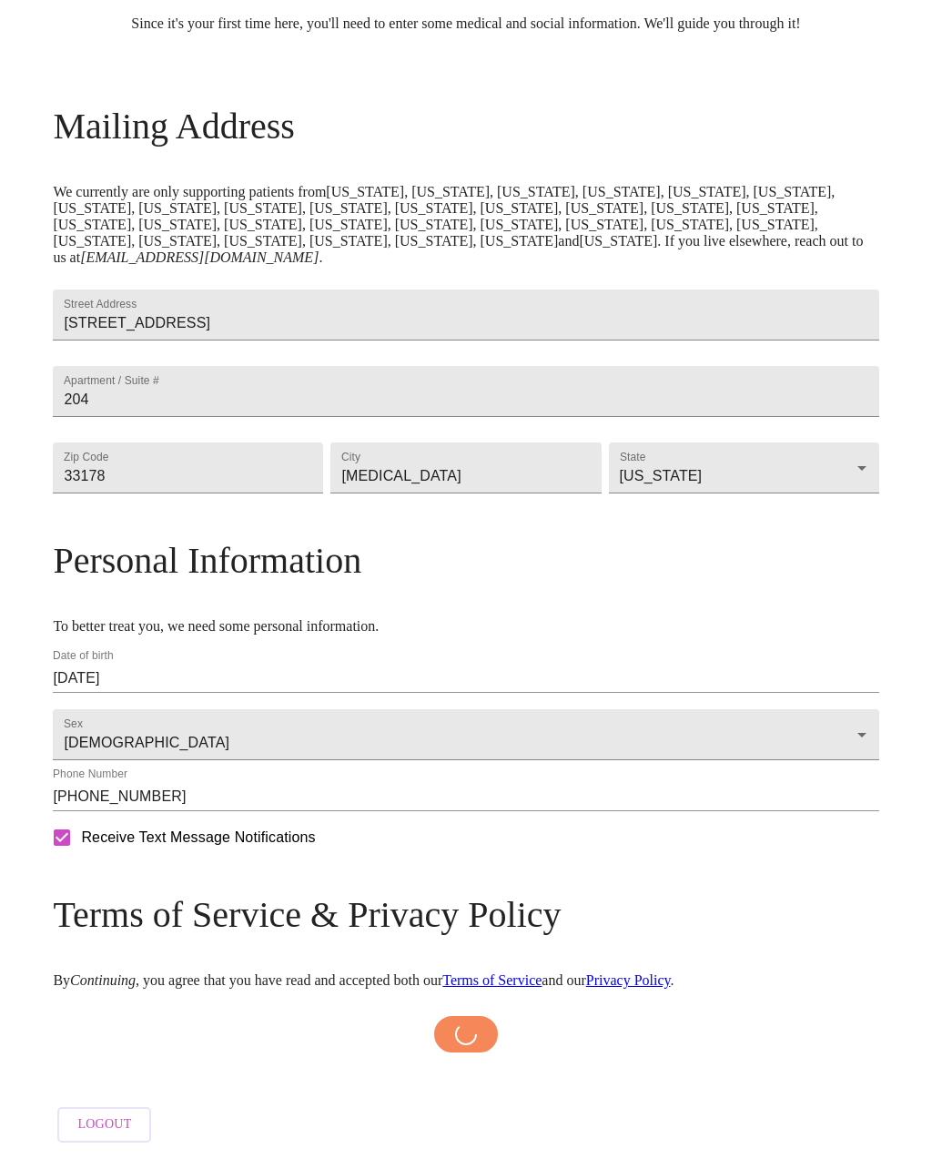
scroll to position [301, 0]
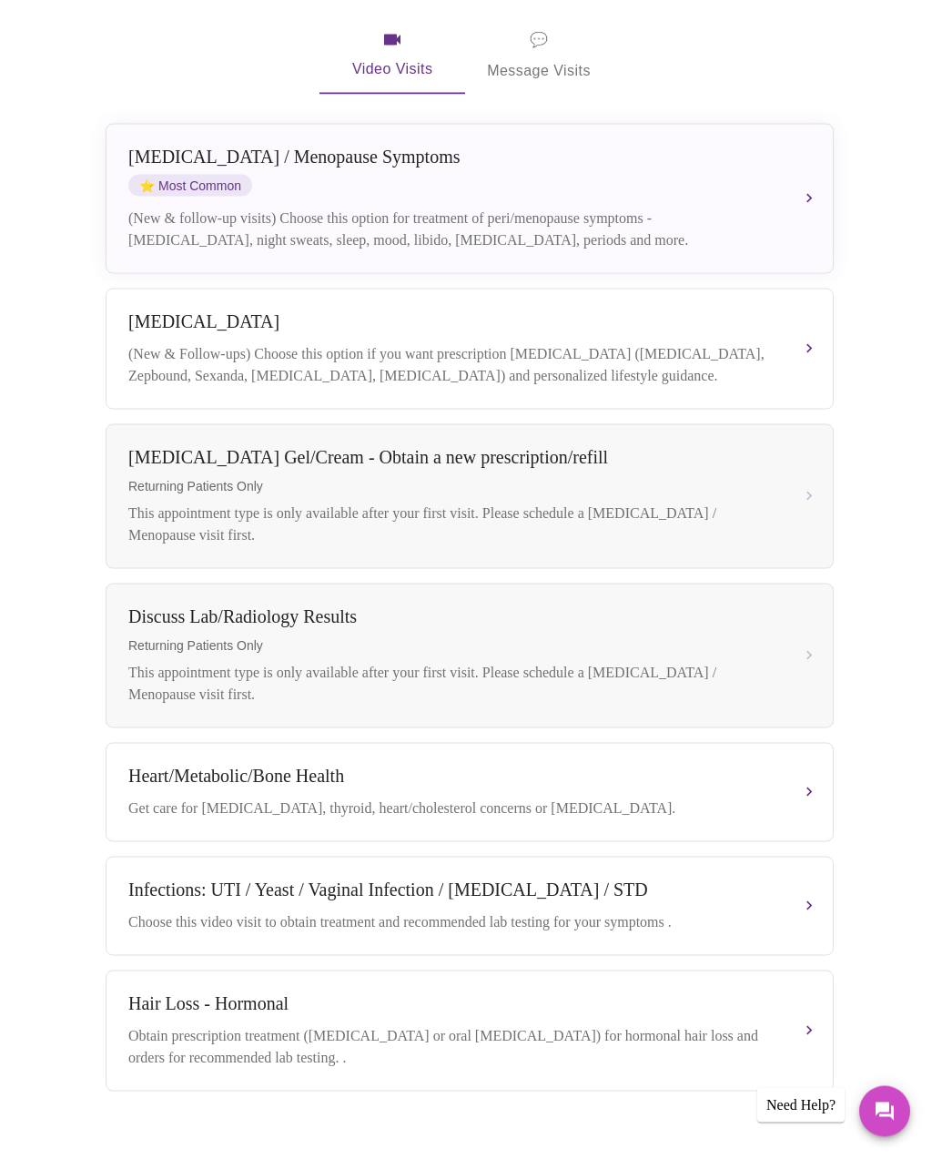
scroll to position [344, 0]
click at [579, 213] on div "(New & follow-up visits) Choose this option for treatment of peri/menopause sym…" at bounding box center [451, 229] width 646 height 44
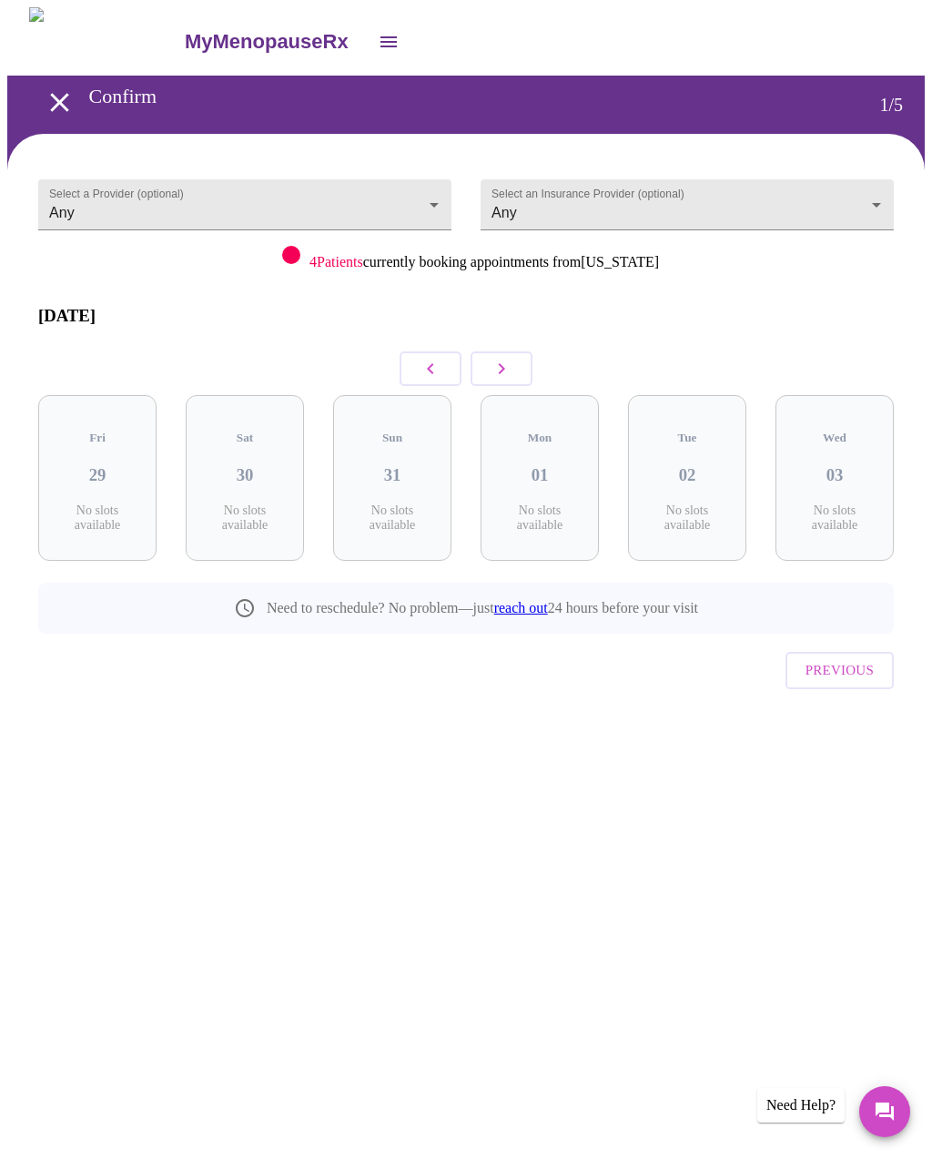
scroll to position [0, 0]
click at [506, 358] on icon "button" at bounding box center [502, 369] width 22 height 22
click at [433, 358] on icon "button" at bounding box center [431, 369] width 22 height 22
click at [137, 222] on body "MyMenopauseRx Confirm 1 / 5 Select a Provider (optional) Any Any Select an Insu…" at bounding box center [466, 393] width 918 height 773
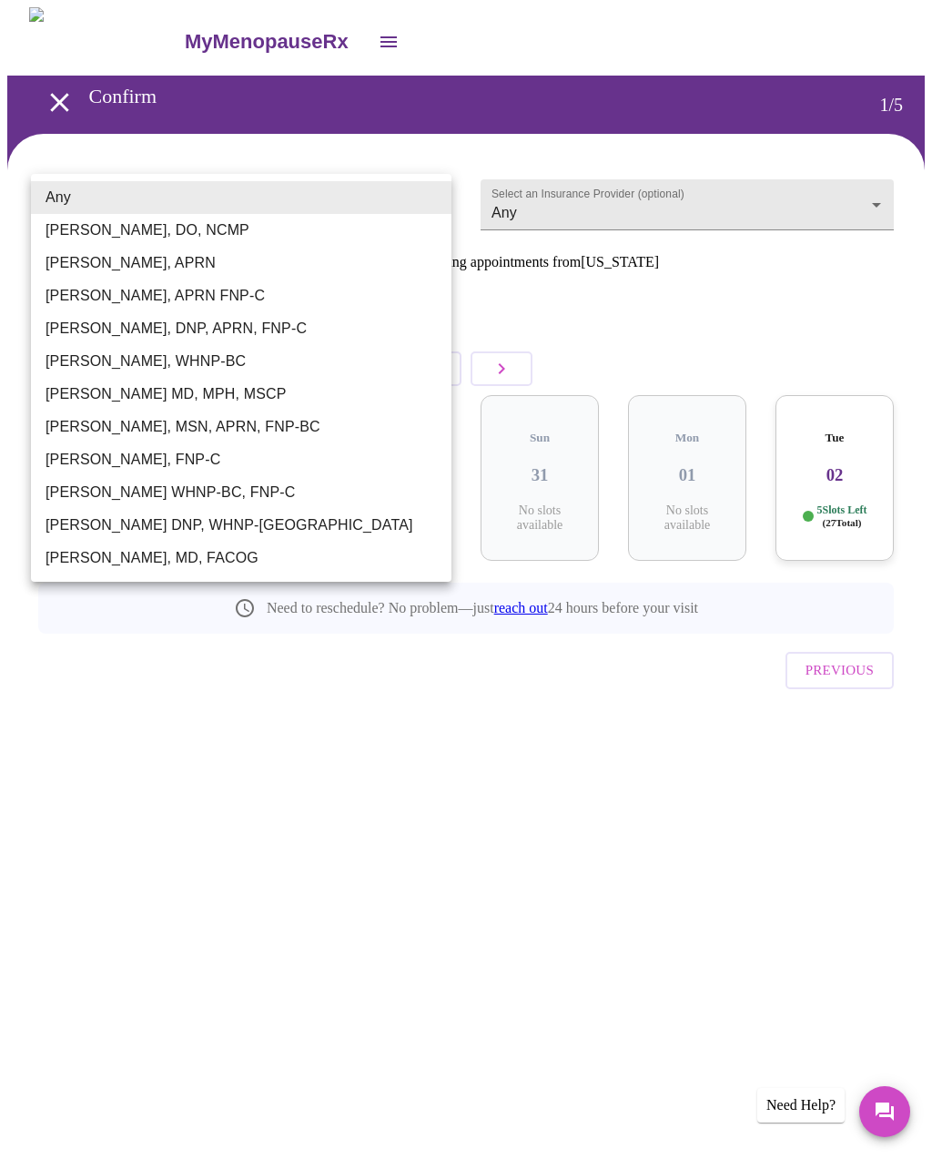
click at [388, 147] on div at bounding box center [466, 579] width 932 height 1159
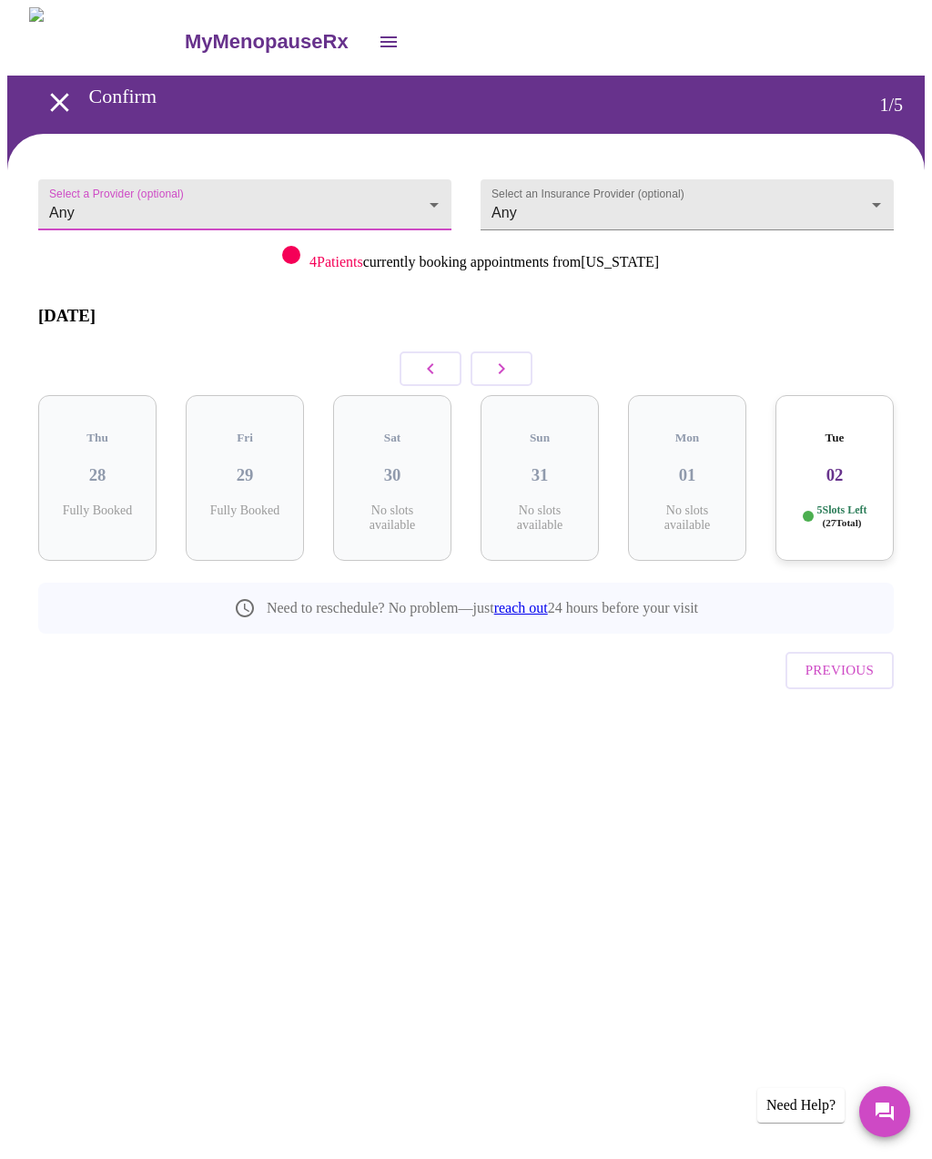
click at [503, 363] on icon "button" at bounding box center [502, 368] width 6 height 11
click at [882, 206] on body "MyMenopauseRx Confirm 1 / 5 Select a Provider (optional) Any Any Select an Insu…" at bounding box center [466, 393] width 918 height 773
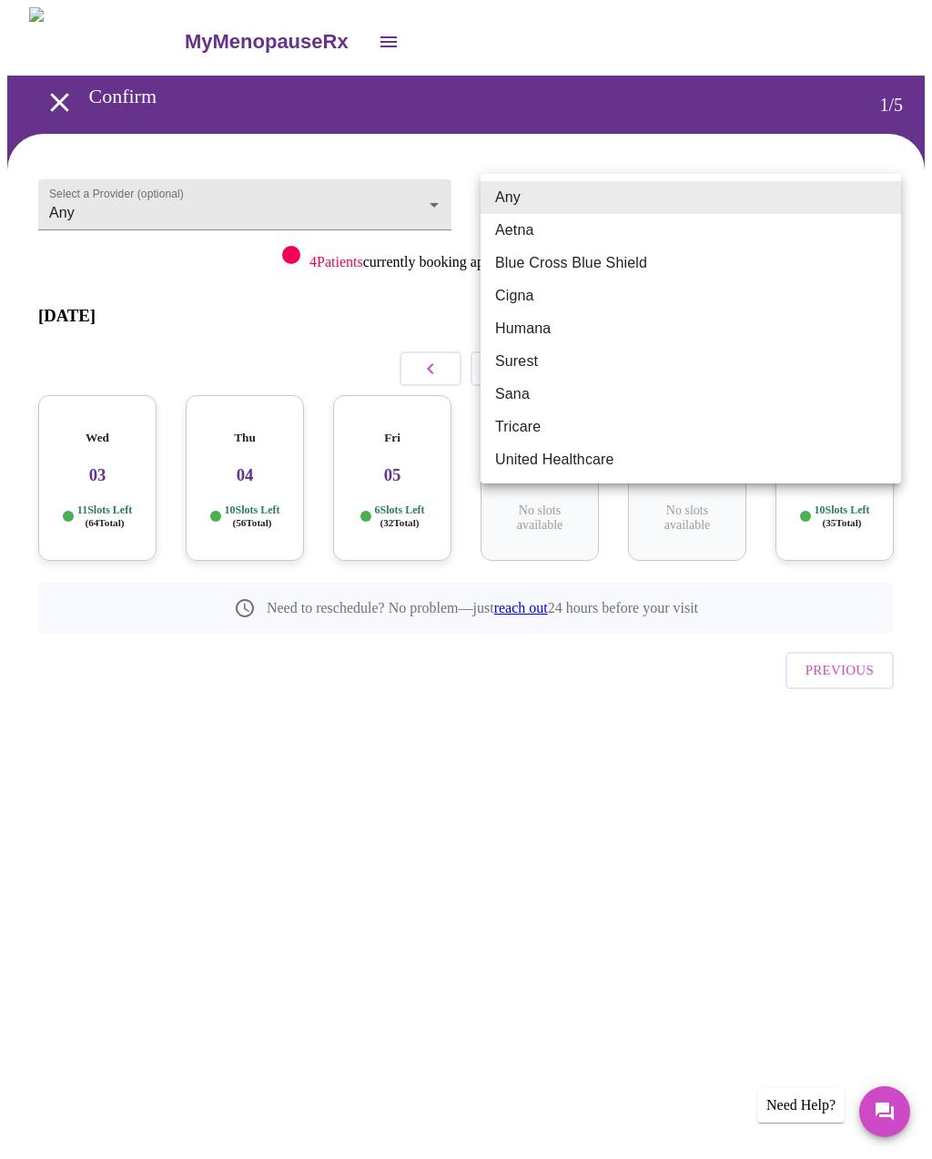
click at [818, 446] on li "United Healthcare" at bounding box center [691, 459] width 421 height 33
type input "United Healthcare"
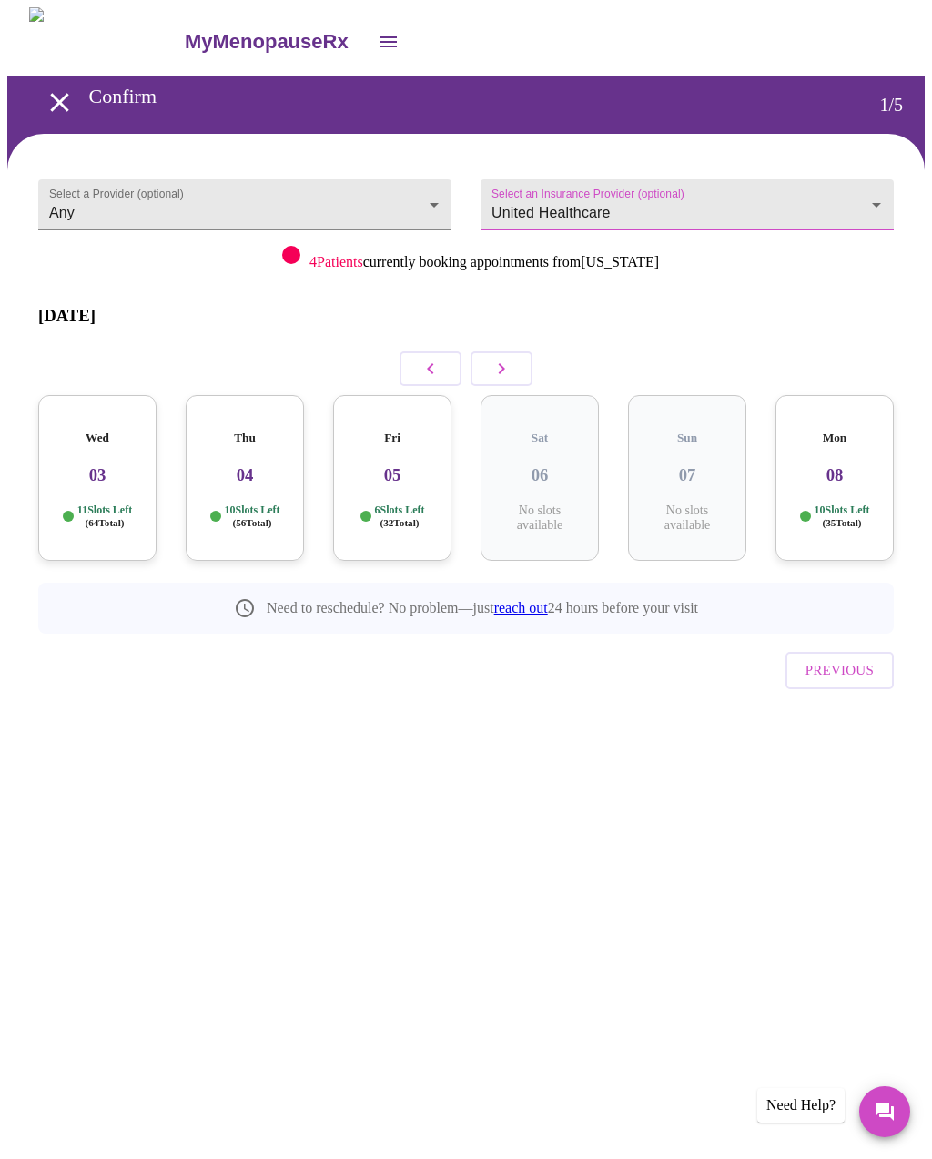
click at [419, 354] on button "button" at bounding box center [431, 368] width 62 height 35
click at [508, 358] on icon "button" at bounding box center [502, 369] width 22 height 22
click at [127, 465] on h3 "03" at bounding box center [97, 475] width 89 height 20
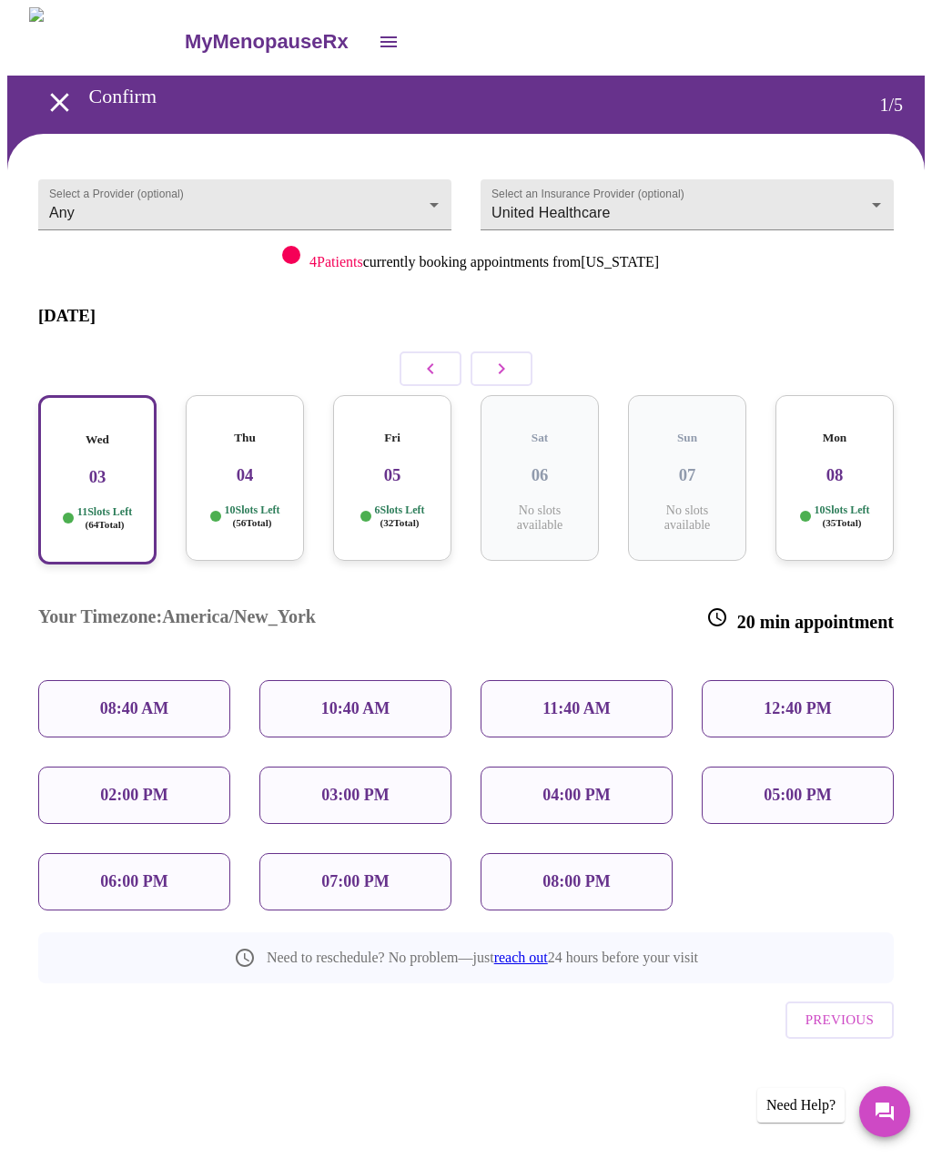
click at [397, 680] on div "10:40 AM" at bounding box center [355, 708] width 192 height 57
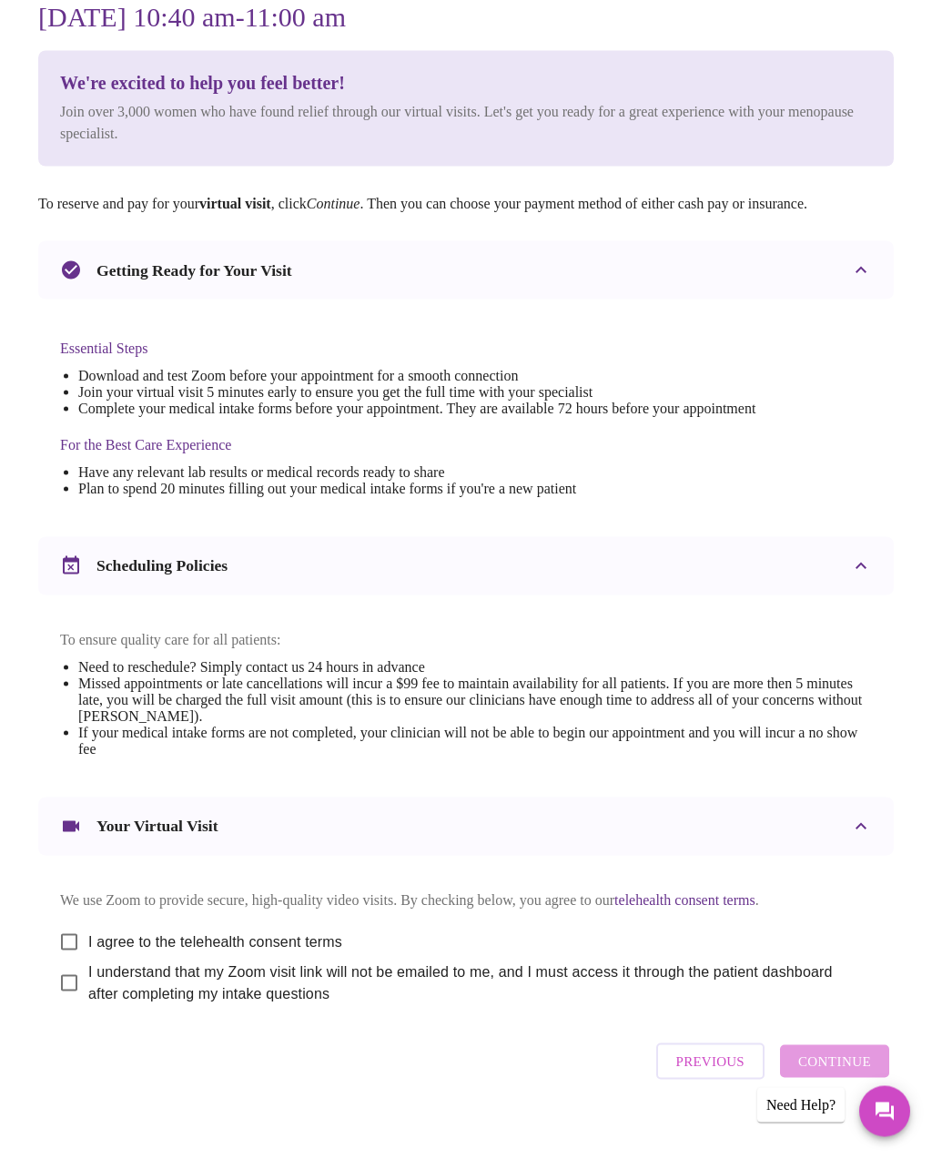
scroll to position [169, 0]
click at [731, 1072] on span "Previous" at bounding box center [710, 1061] width 68 height 24
